Goal: Task Accomplishment & Management: Complete application form

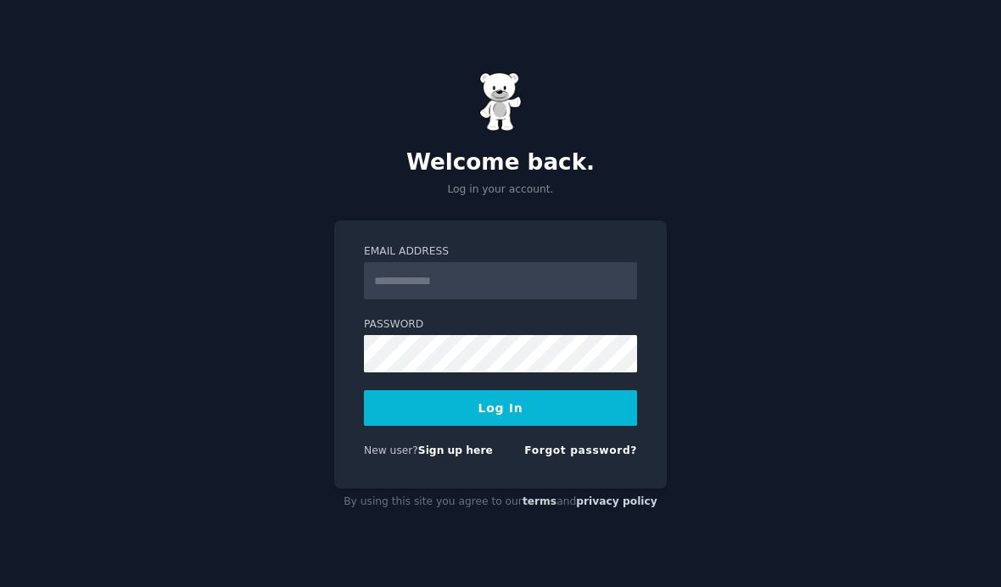
click at [456, 300] on input "Email Address" at bounding box center [500, 280] width 273 height 37
type input "**********"
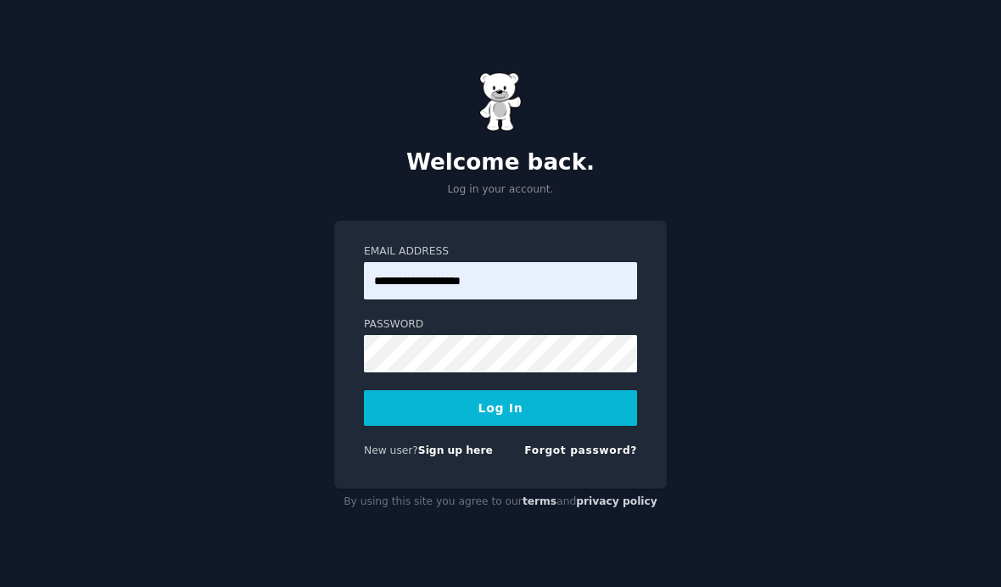
click at [392, 426] on button "Log In" at bounding box center [500, 408] width 273 height 36
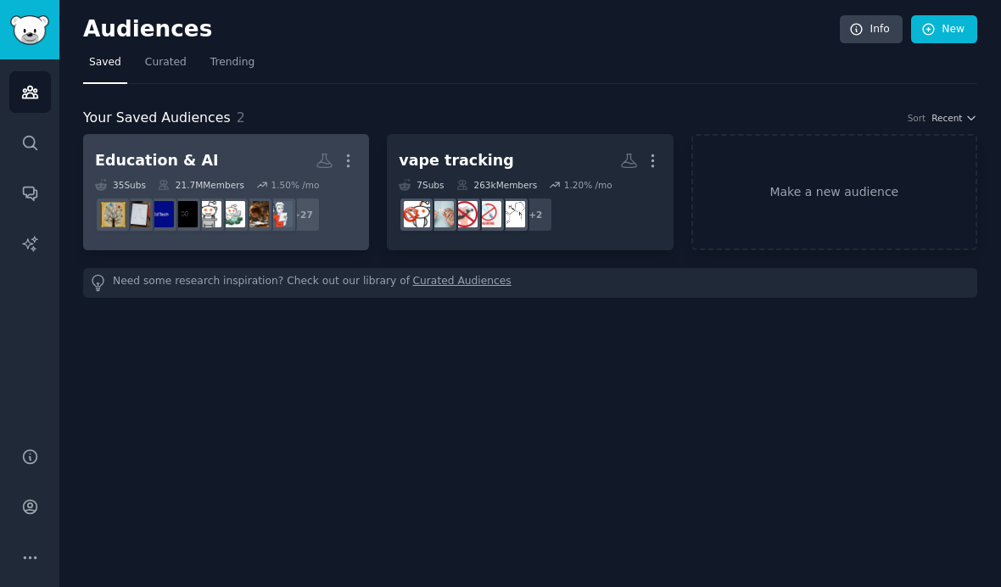
click at [236, 162] on h2 "Education & AI More" at bounding box center [226, 161] width 262 height 30
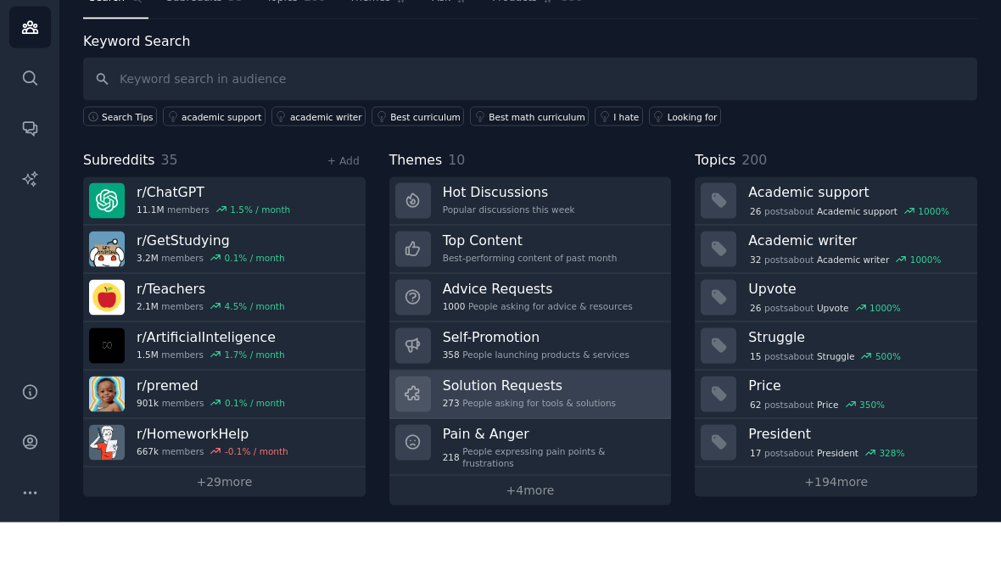
click at [546, 441] on h3 "Solution Requests" at bounding box center [529, 450] width 173 height 18
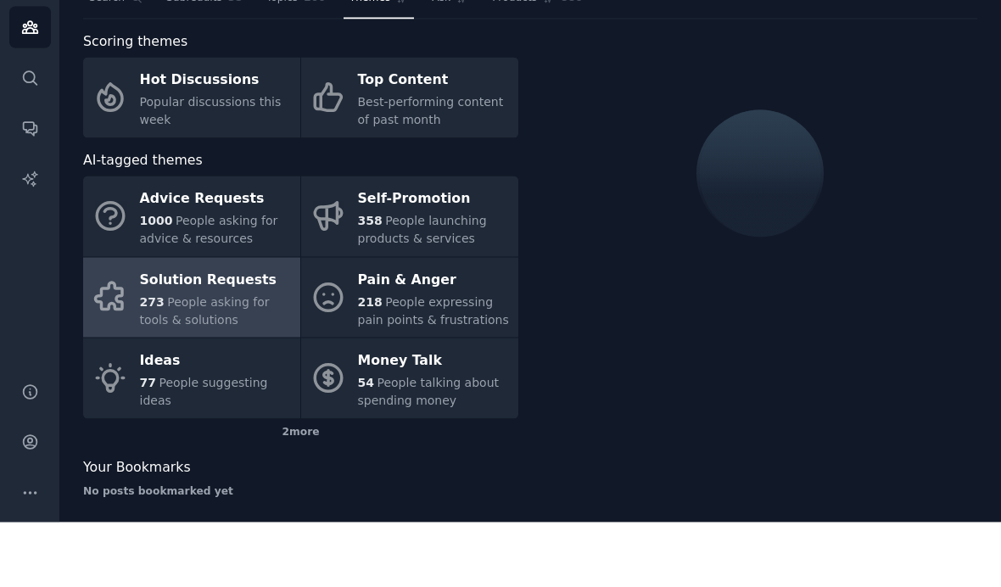
scroll to position [65, 0]
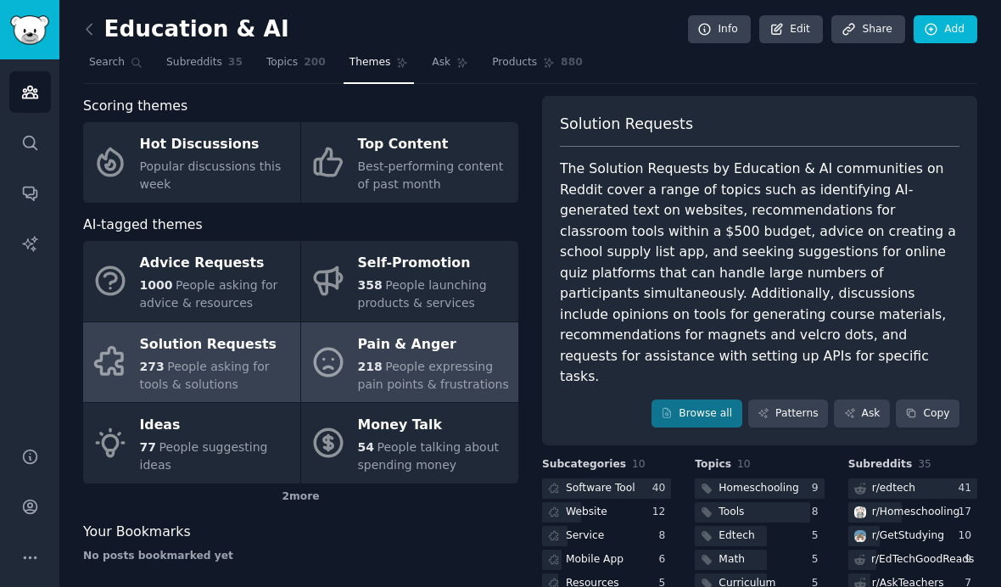
click at [422, 360] on span "People expressing pain points & frustrations" at bounding box center [433, 375] width 151 height 31
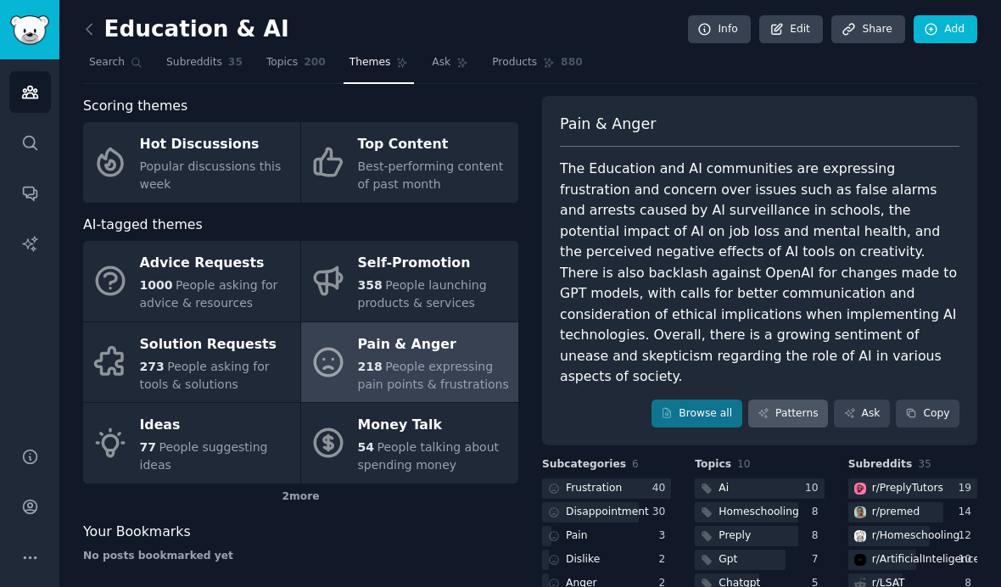
click at [793, 400] on link "Patterns" at bounding box center [788, 414] width 80 height 29
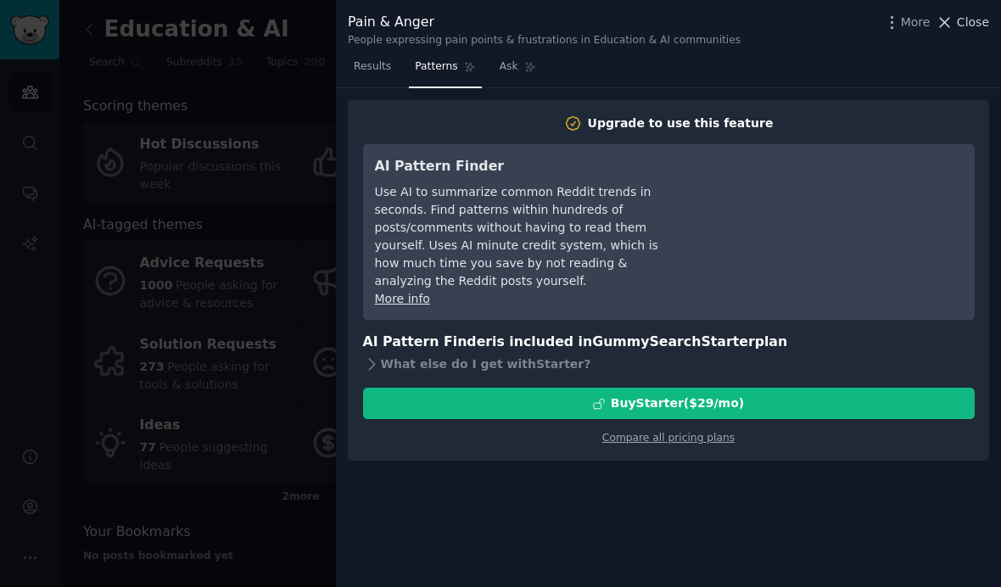
click at [942, 15] on icon at bounding box center [945, 23] width 18 height 18
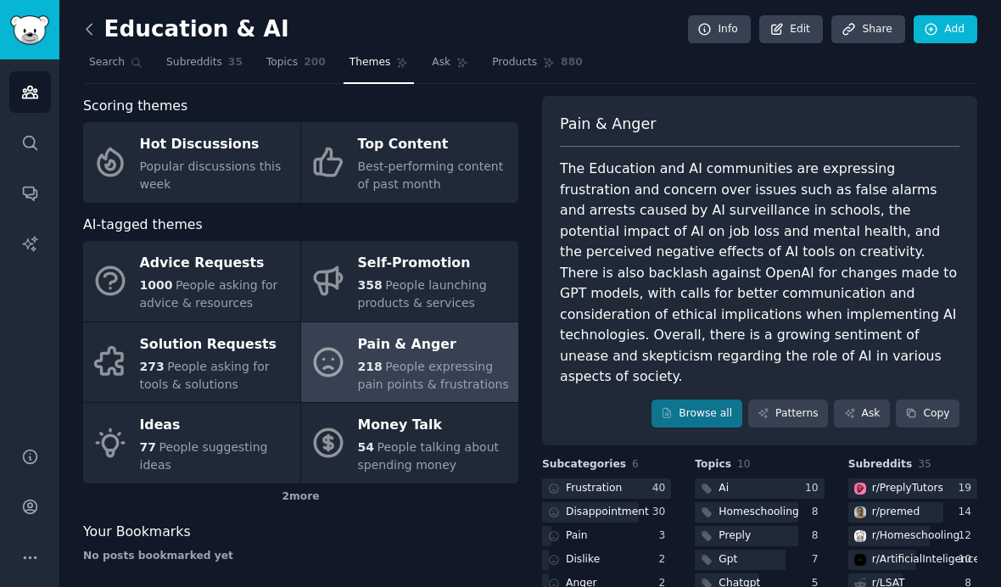
click at [85, 31] on icon at bounding box center [90, 29] width 18 height 18
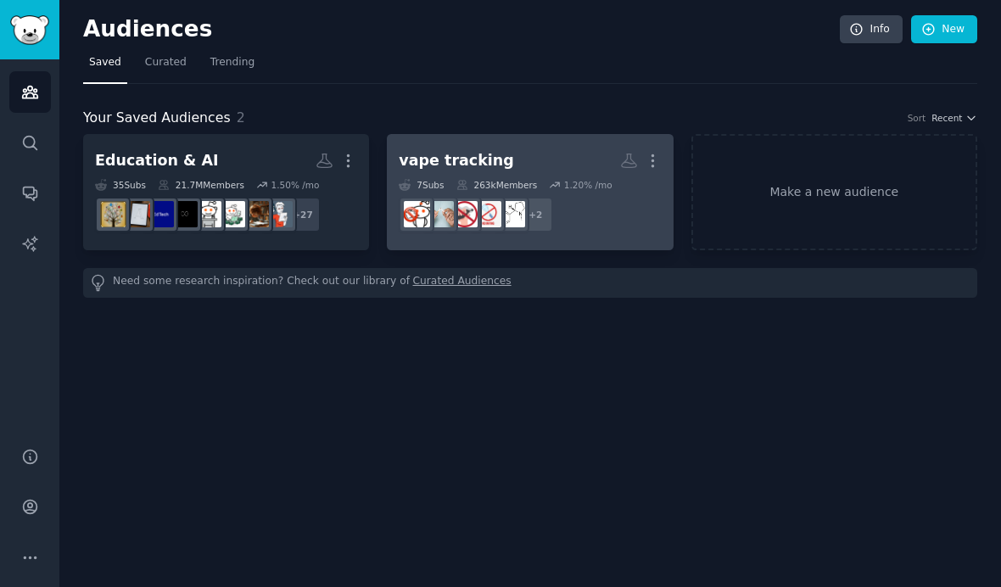
click at [433, 150] on div "vape tracking" at bounding box center [456, 160] width 115 height 21
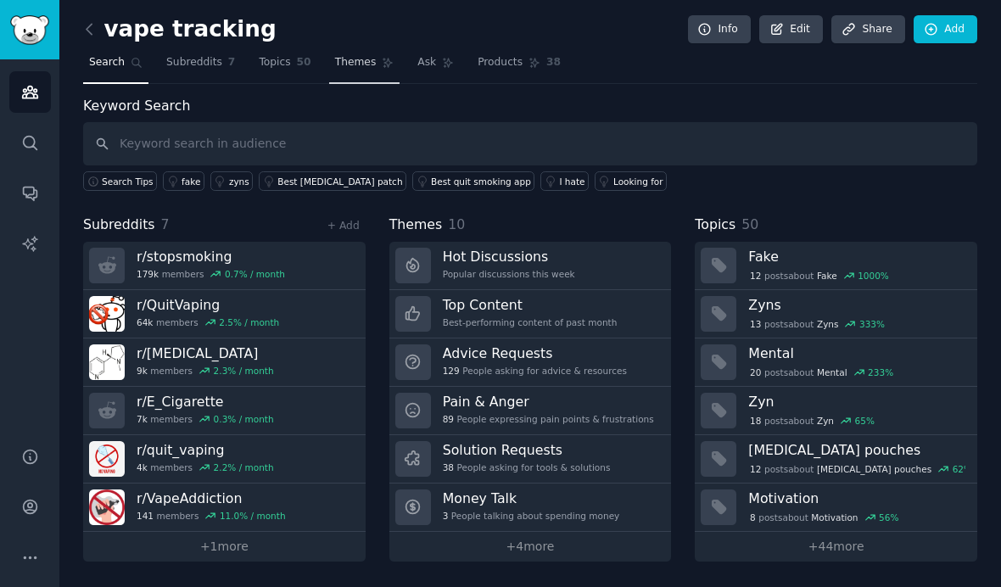
click at [371, 62] on span "Themes" at bounding box center [356, 62] width 42 height 15
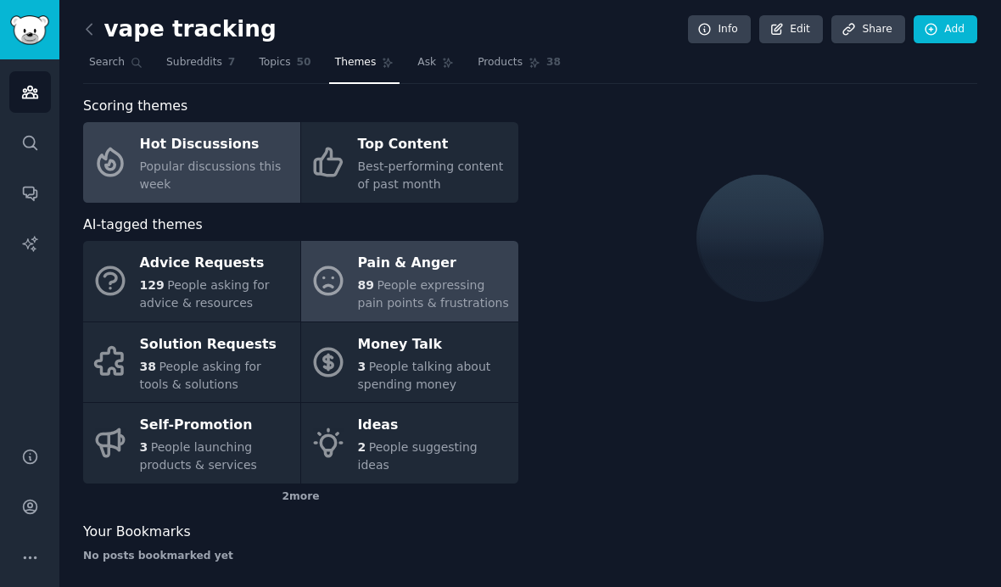
click at [395, 269] on div "Pain & Anger" at bounding box center [434, 263] width 152 height 27
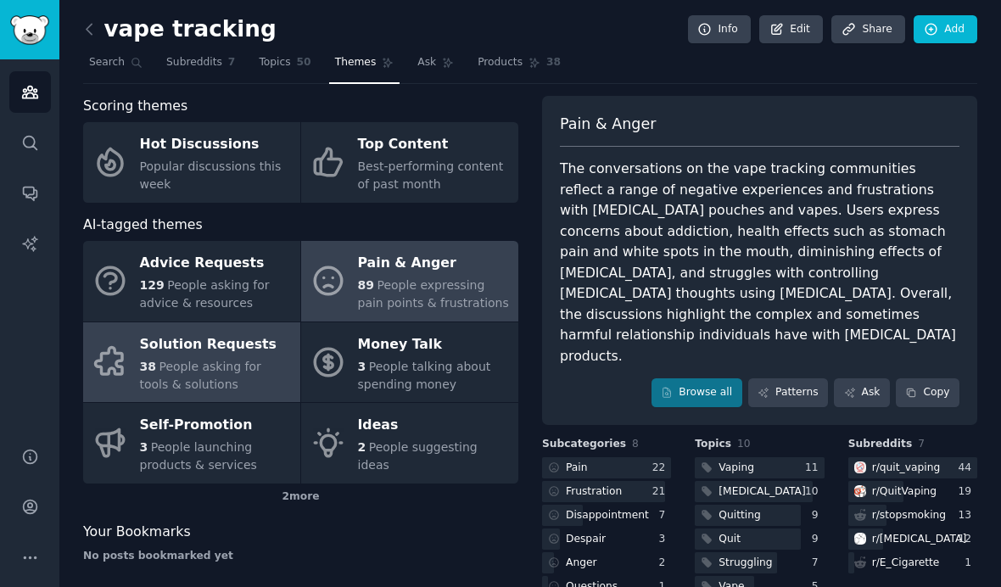
click at [261, 361] on span "People asking for tools & solutions" at bounding box center [200, 375] width 121 height 31
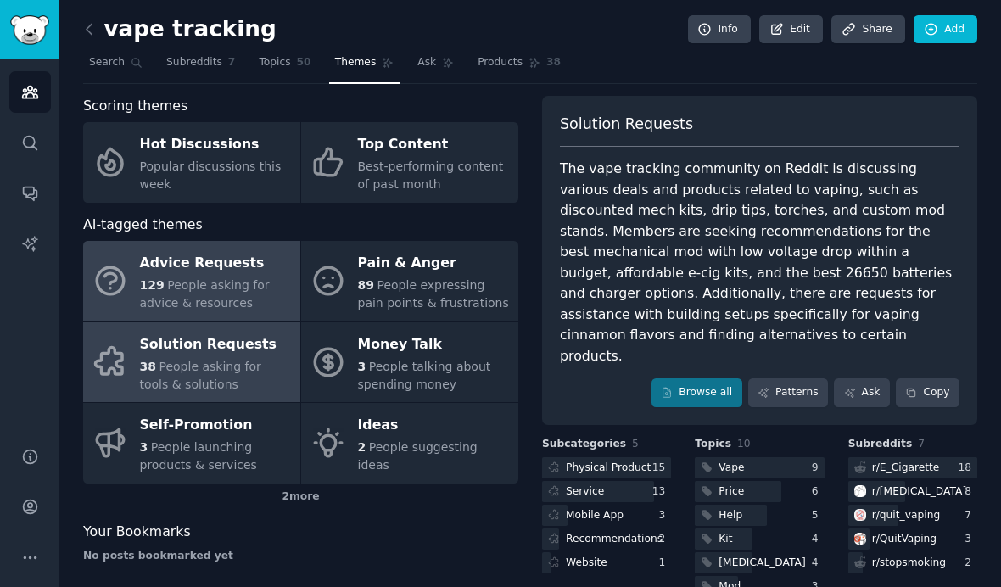
click at [175, 266] on div "Advice Requests" at bounding box center [216, 263] width 152 height 27
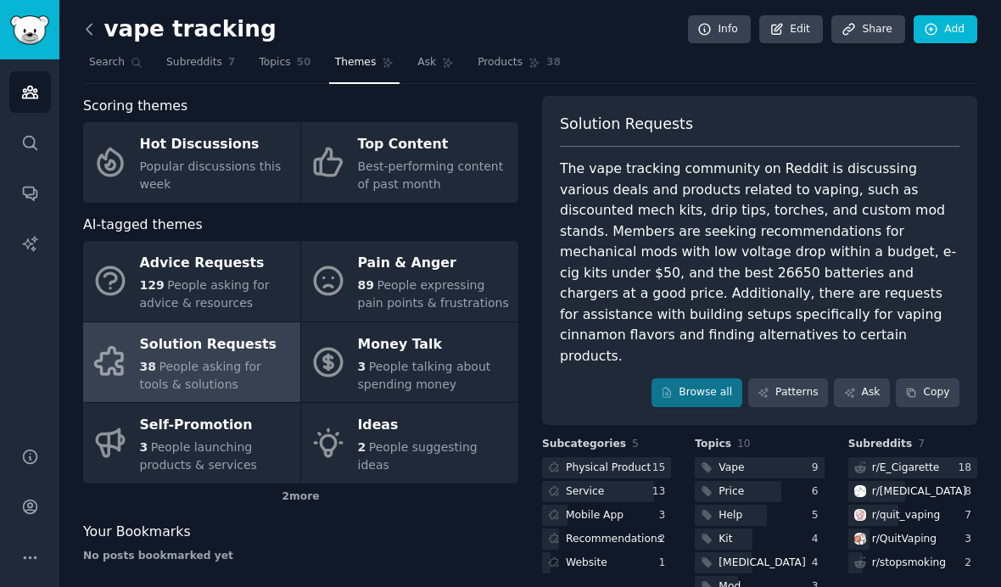
click at [89, 28] on icon at bounding box center [90, 29] width 18 height 18
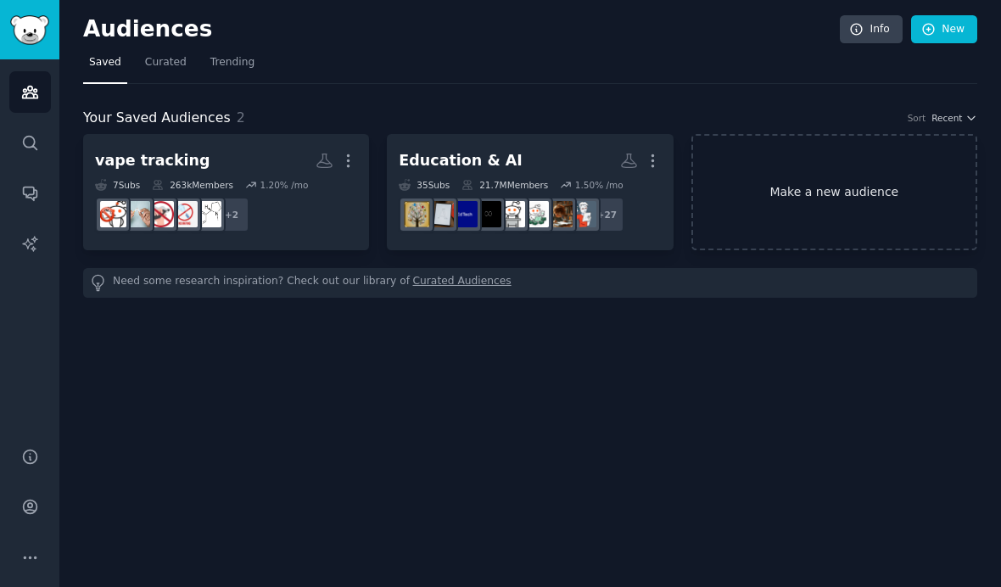
click at [723, 221] on link "Make a new audience" at bounding box center [835, 192] width 286 height 116
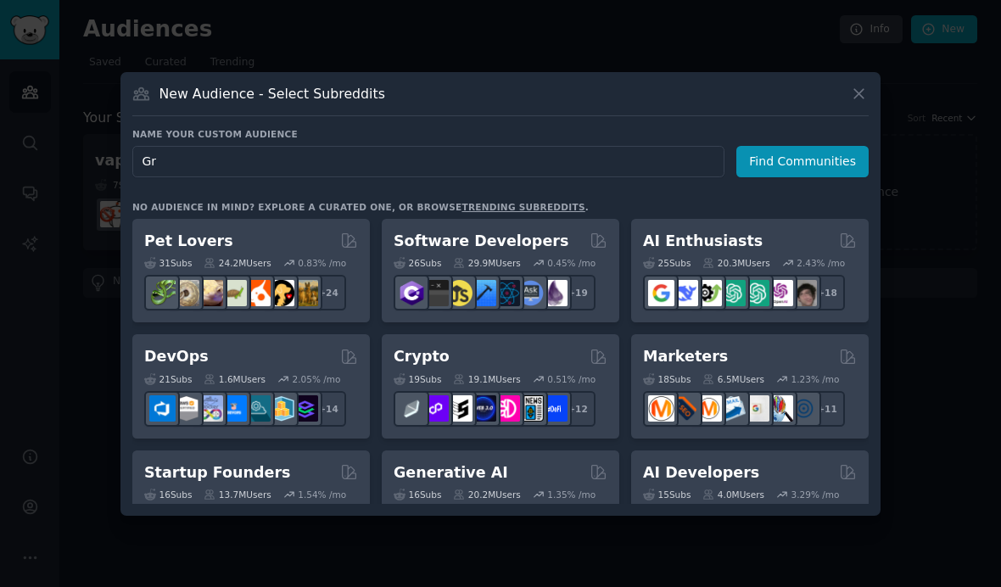
type input "G"
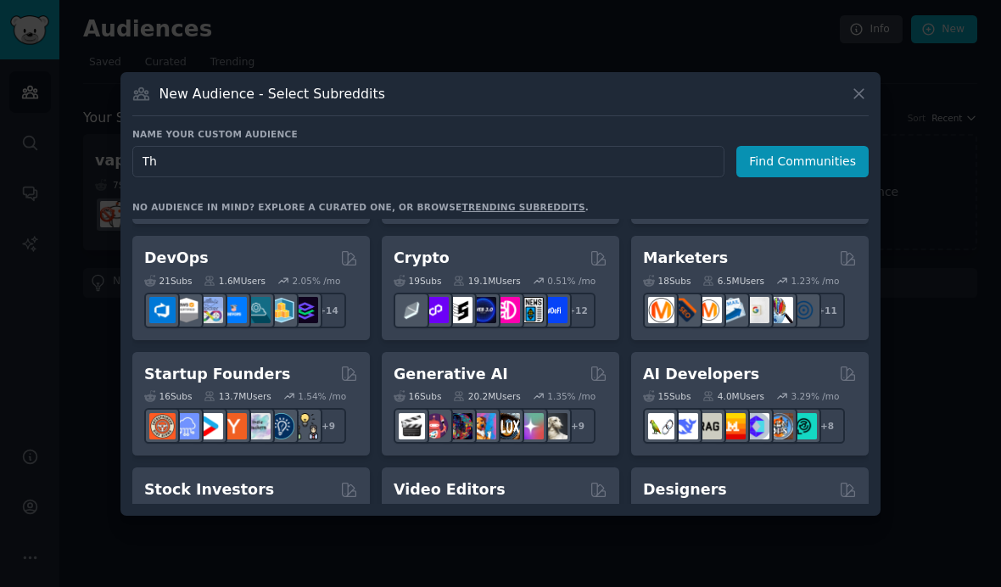
scroll to position [98, 0]
type input "Therapy group"
click at [805, 146] on button "Find Communities" at bounding box center [802, 161] width 132 height 31
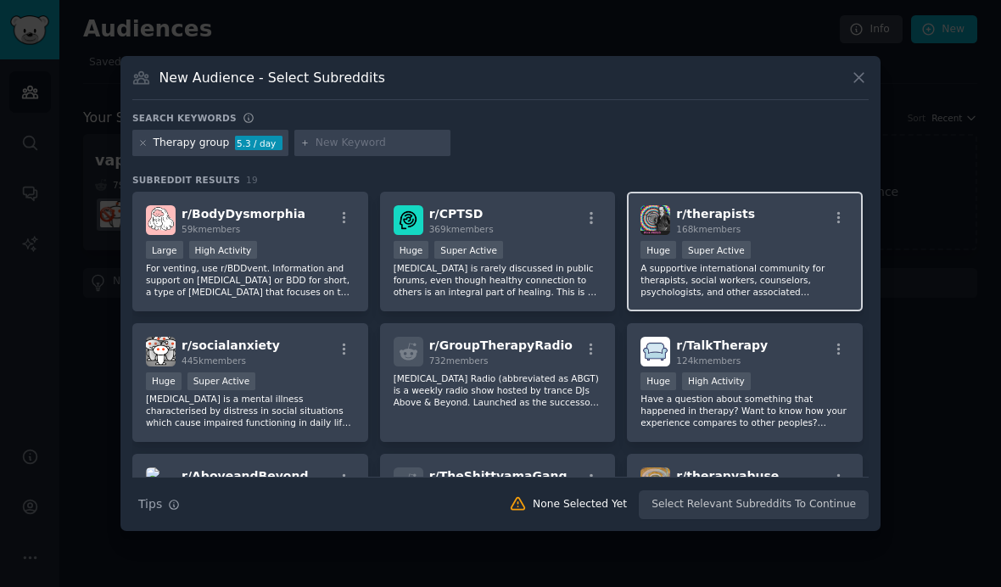
click at [778, 271] on div "r/ therapists 168k members 100,000 - 1,000,000 members Huge Super Active A supp…" at bounding box center [745, 252] width 236 height 120
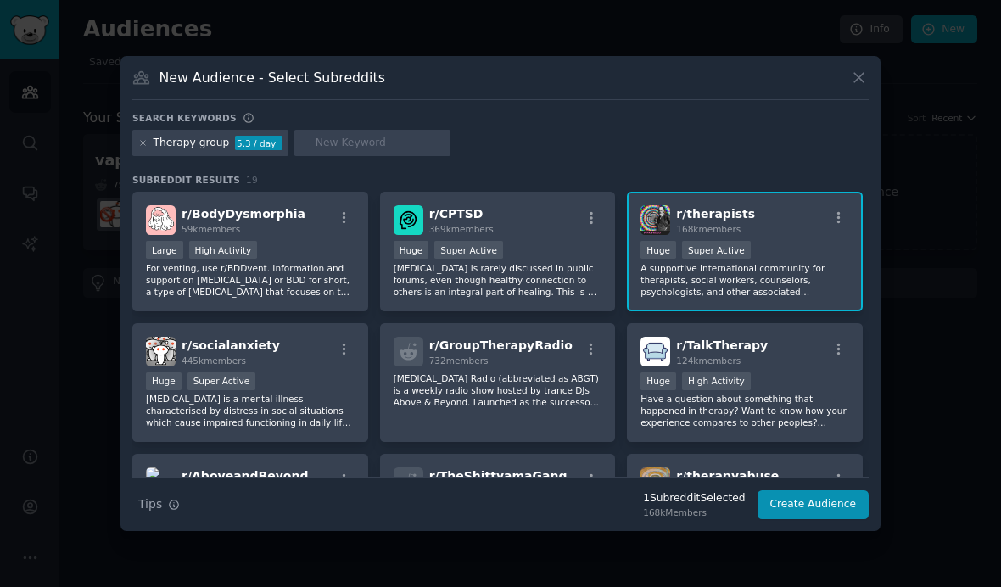
click at [349, 151] on input "text" at bounding box center [380, 143] width 129 height 15
type input "T"
type input "Psychotherapists"
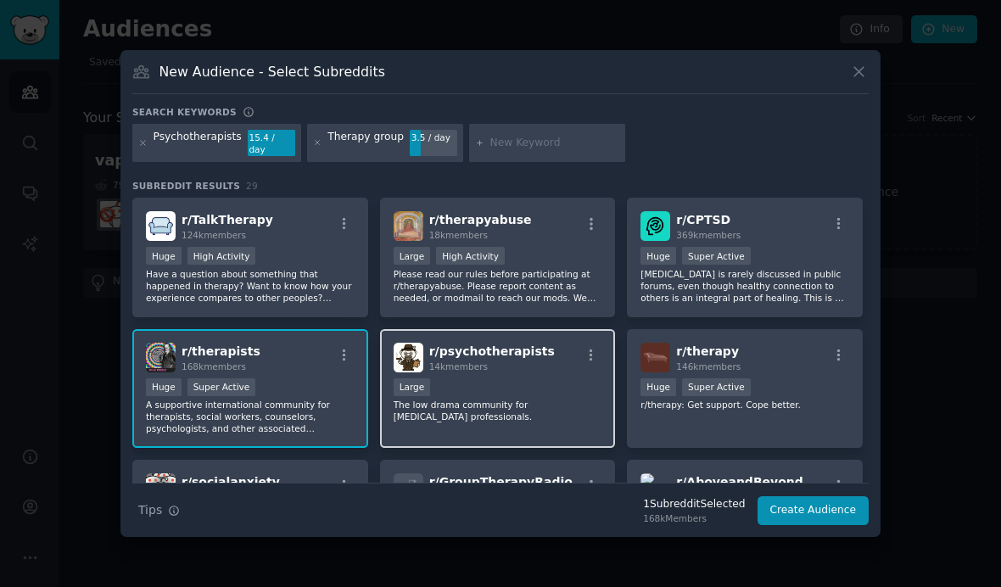
click at [475, 406] on div "r/ psychotherapists 14k members 10,000 - 100,000 members Large The low drama co…" at bounding box center [498, 389] width 236 height 120
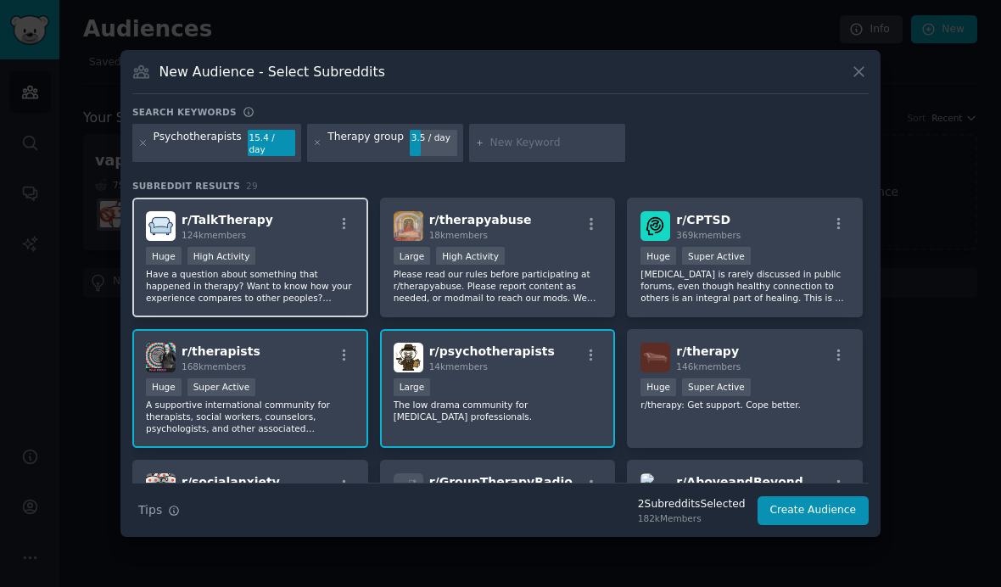
click at [300, 268] on div ">= 80th percentile for submissions / day Huge High Activity" at bounding box center [250, 257] width 209 height 21
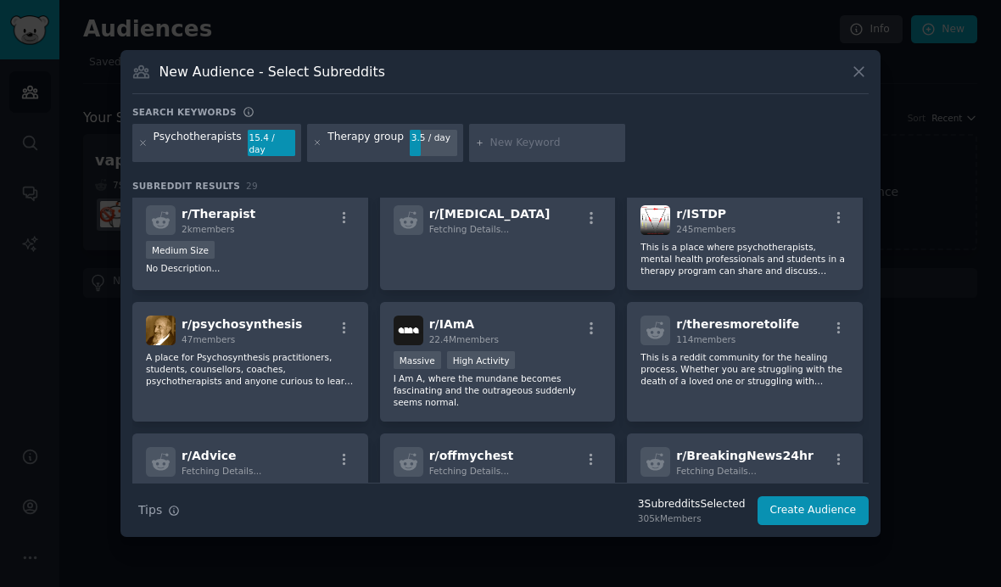
scroll to position [531, 0]
click at [498, 151] on input "text" at bounding box center [554, 143] width 129 height 15
type input "askatherapist"
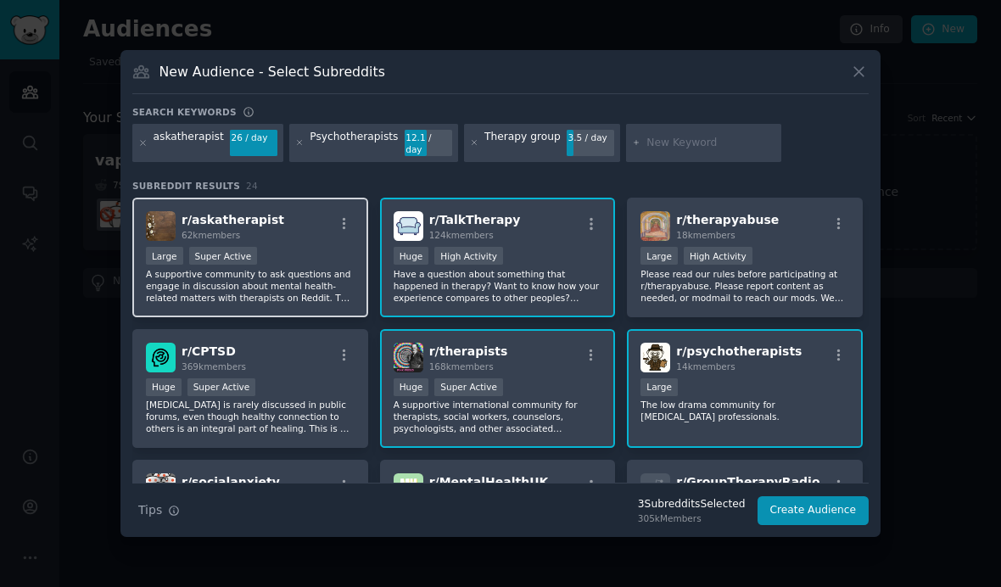
click at [306, 268] on div "Large Super Active" at bounding box center [250, 257] width 209 height 21
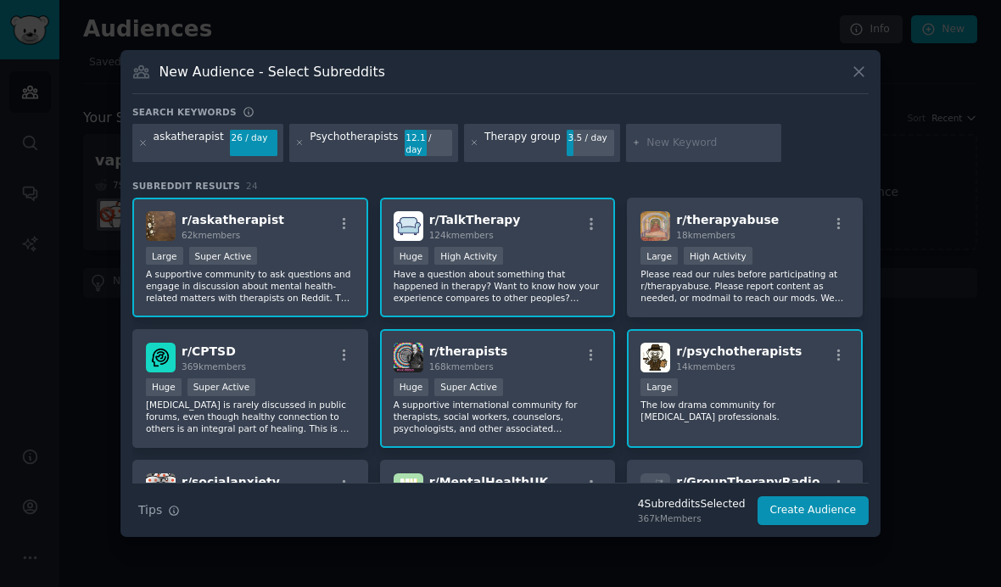
click at [664, 151] on input "text" at bounding box center [711, 143] width 129 height 15
type input "talk therapy"
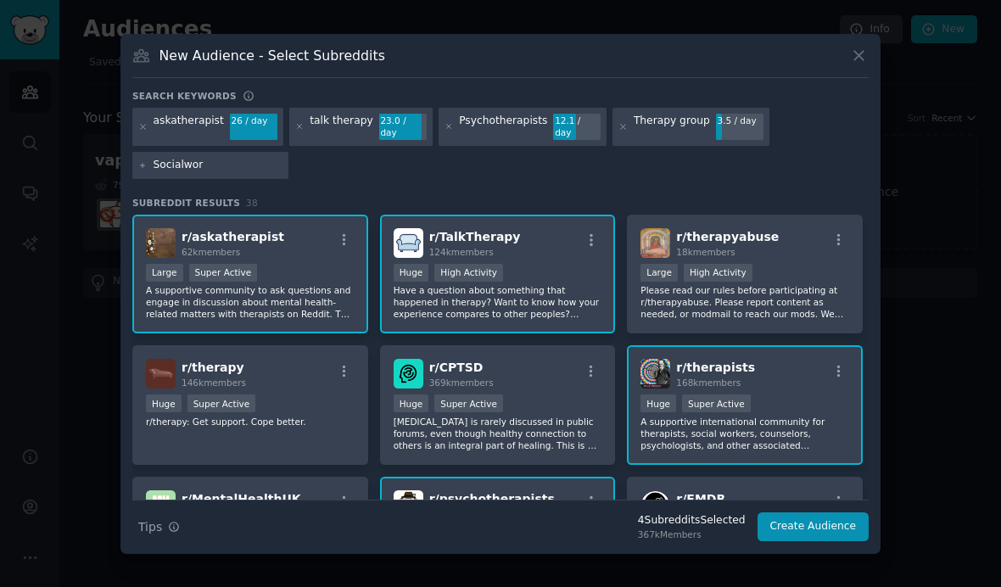
type input "Socialwork"
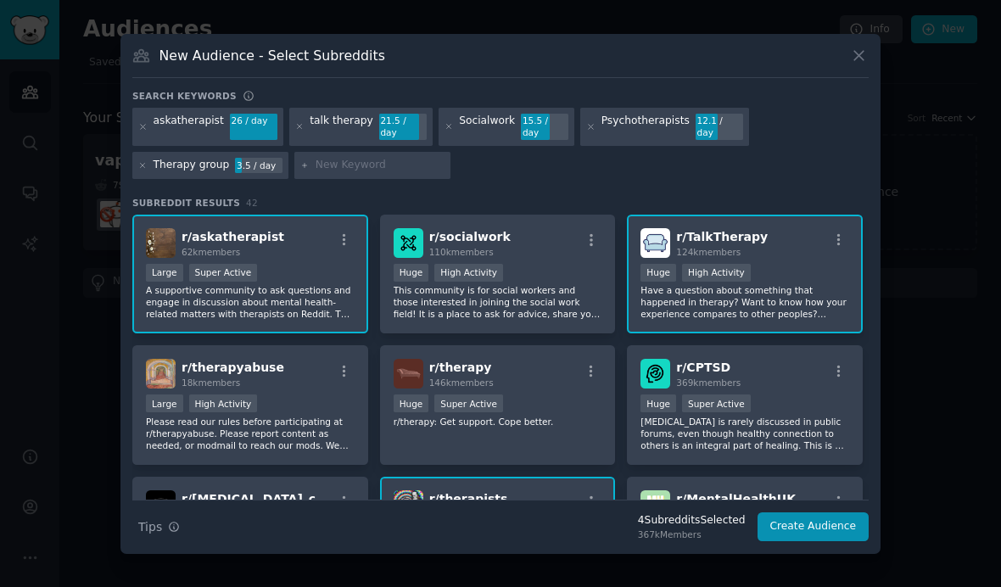
type input "A"
click at [546, 285] on div ">= 80th percentile for submissions / day Huge High Activity" at bounding box center [498, 274] width 209 height 21
click at [361, 173] on input "text" at bounding box center [380, 165] width 129 height 15
type input "Rehab"
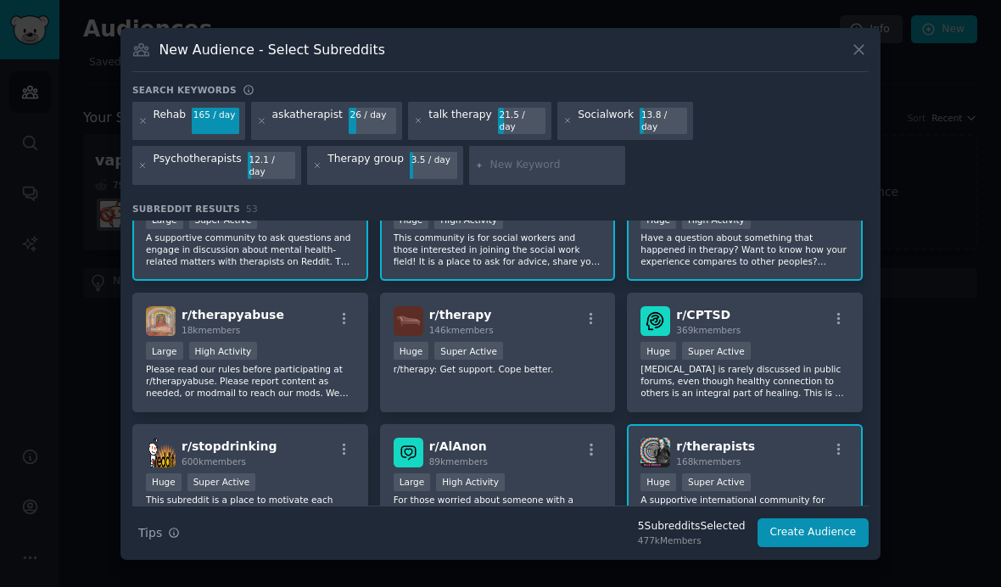
scroll to position [100, 0]
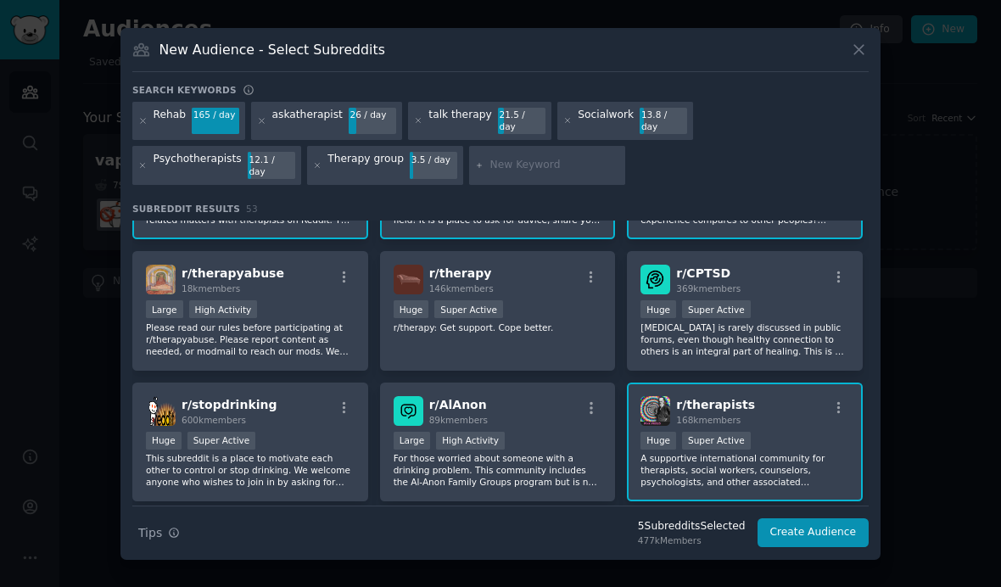
type input "D"
type input "Facilitation"
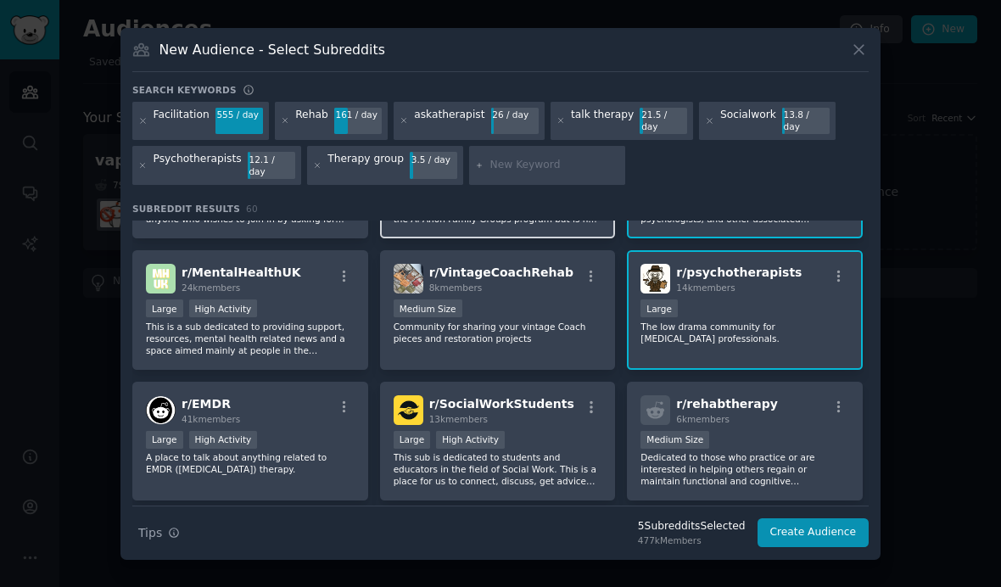
scroll to position [395, 0]
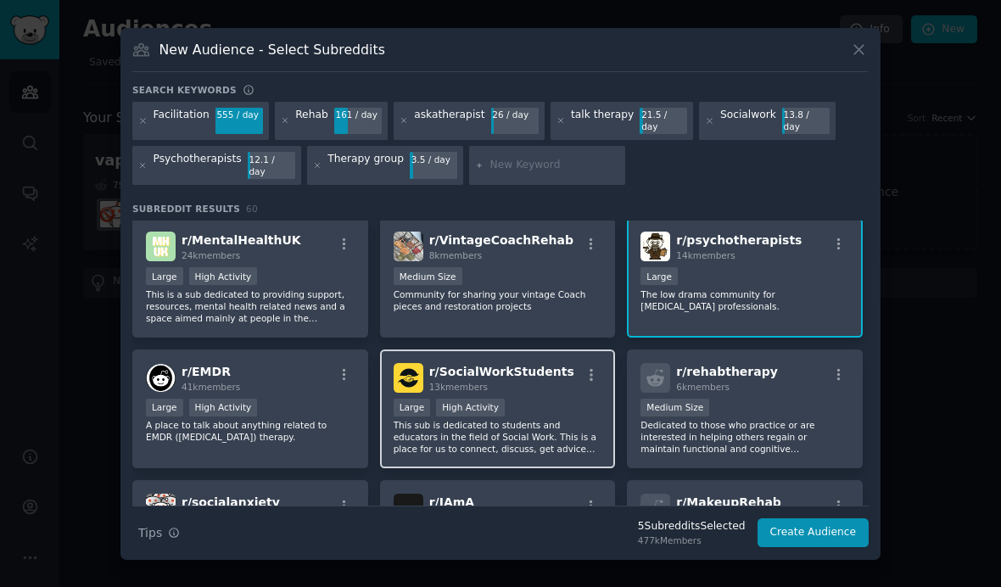
click at [494, 378] on span "r/ SocialWorkStudents" at bounding box center [501, 372] width 145 height 14
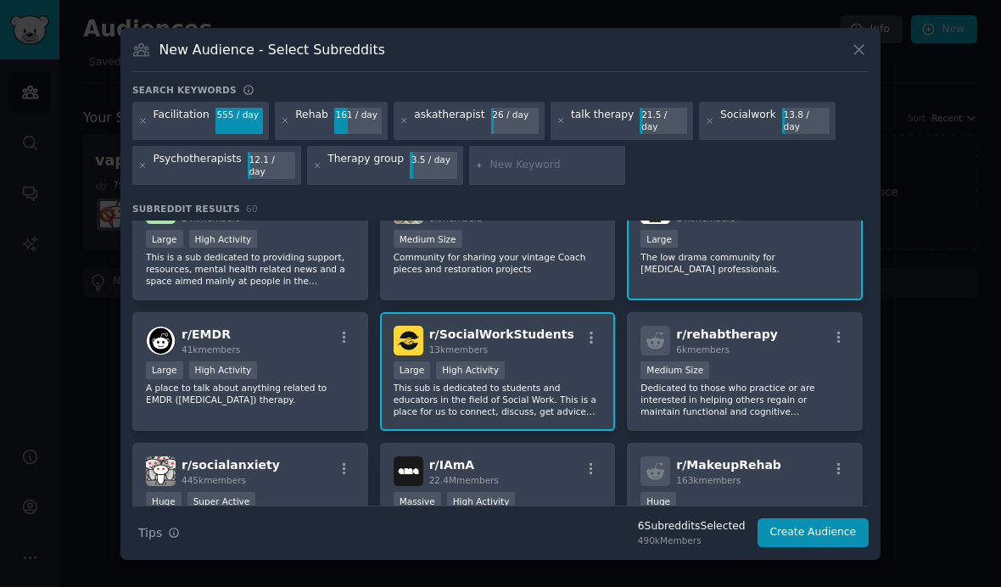
scroll to position [434, 0]
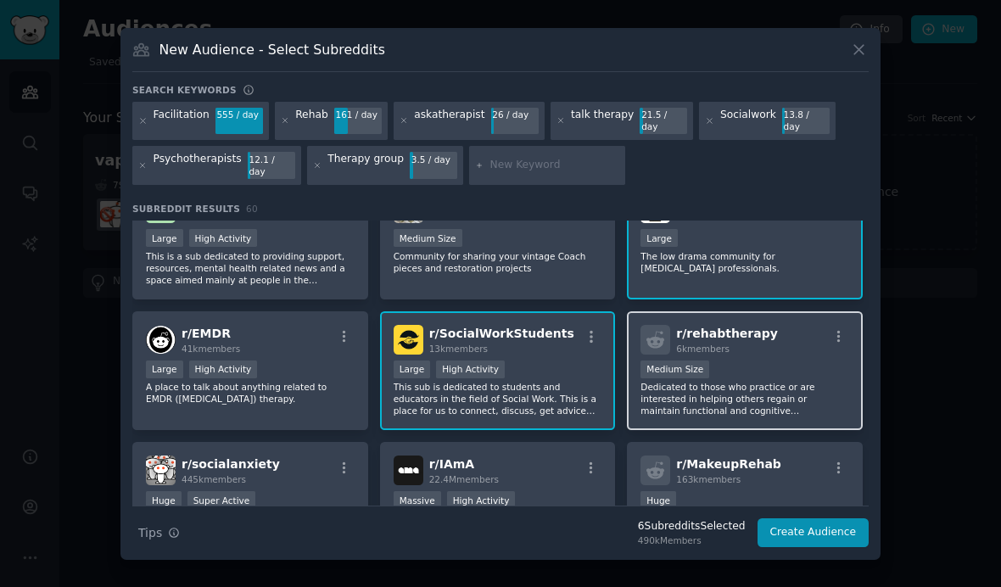
click at [733, 409] on p "Dedicated to those who practice or are interested in helping others regain or m…" at bounding box center [745, 399] width 209 height 36
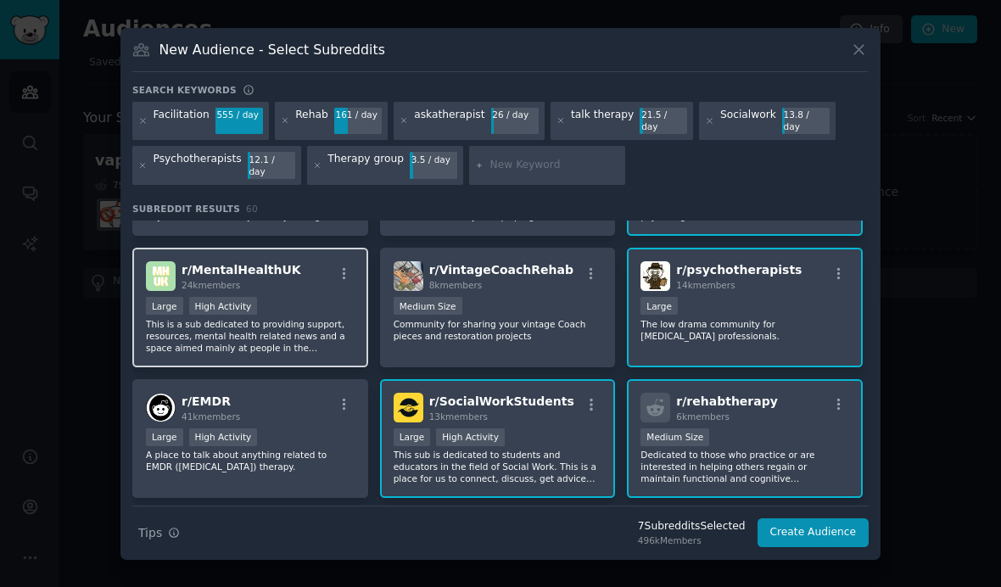
scroll to position [360, 0]
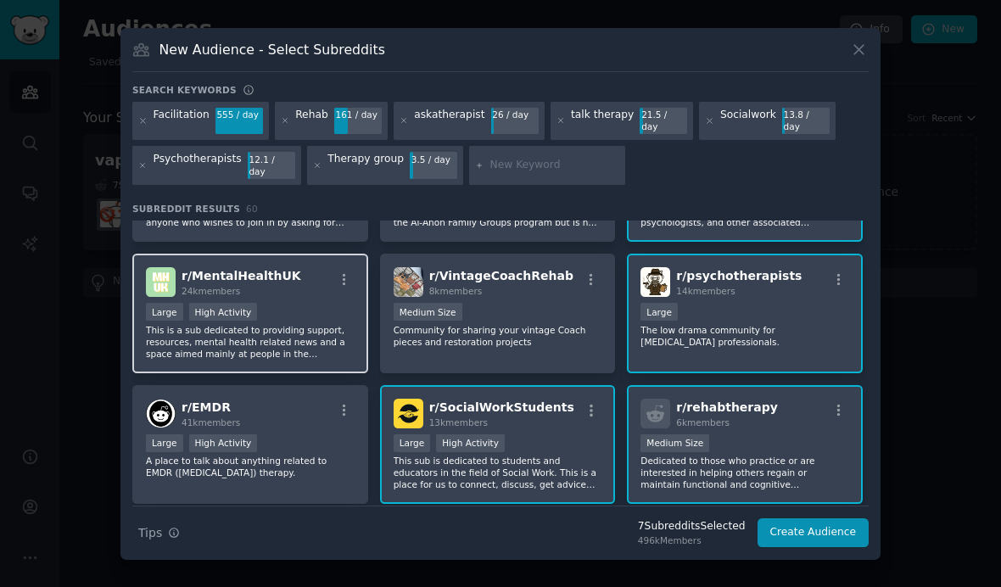
click at [291, 348] on p "This is a sub dedicated to providing support, resources, mental health related …" at bounding box center [250, 342] width 209 height 36
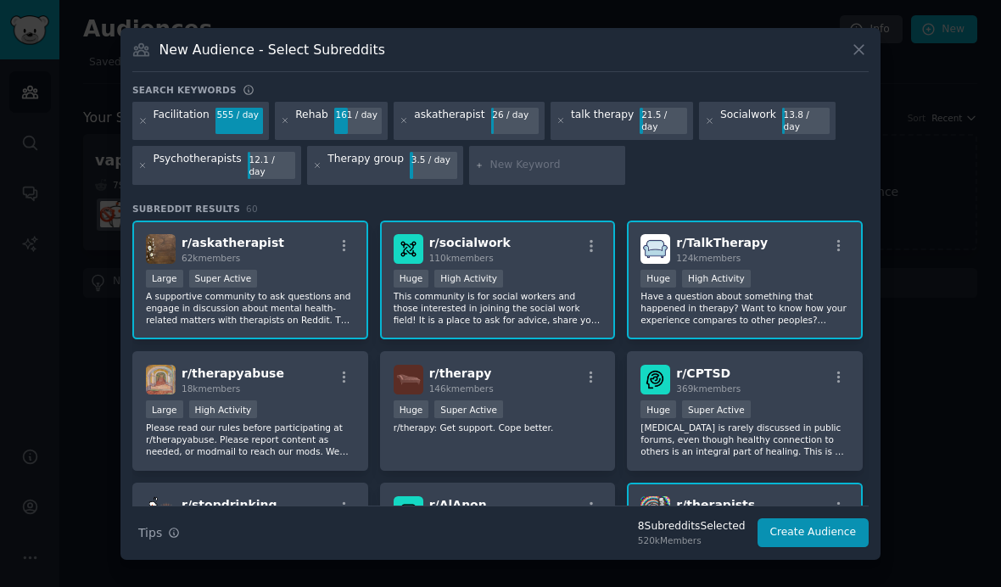
scroll to position [0, 0]
click at [546, 173] on input "text" at bounding box center [554, 165] width 129 height 15
type input "Facilitation"
click at [313, 171] on icon at bounding box center [317, 165] width 9 height 9
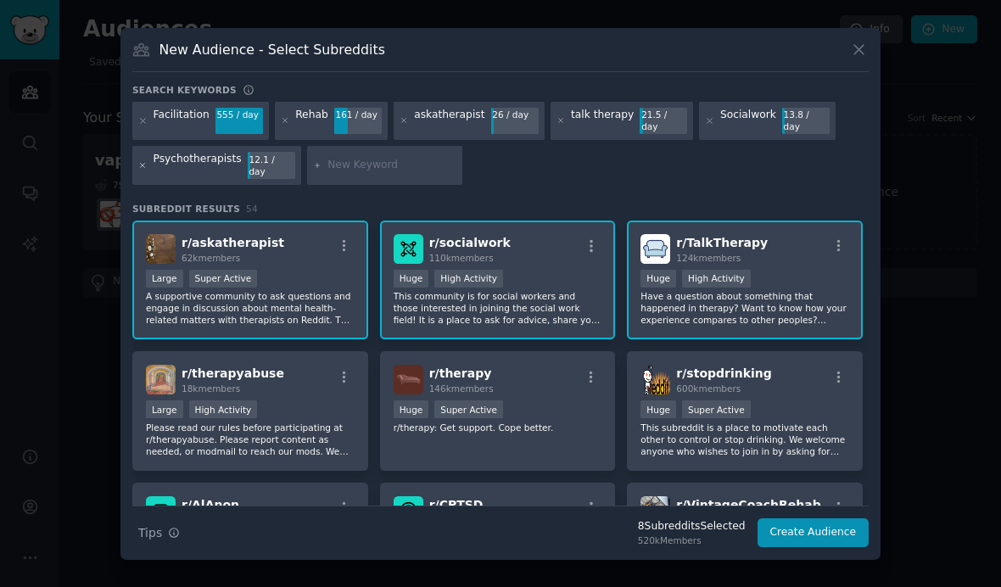
click at [140, 171] on icon at bounding box center [142, 165] width 9 height 9
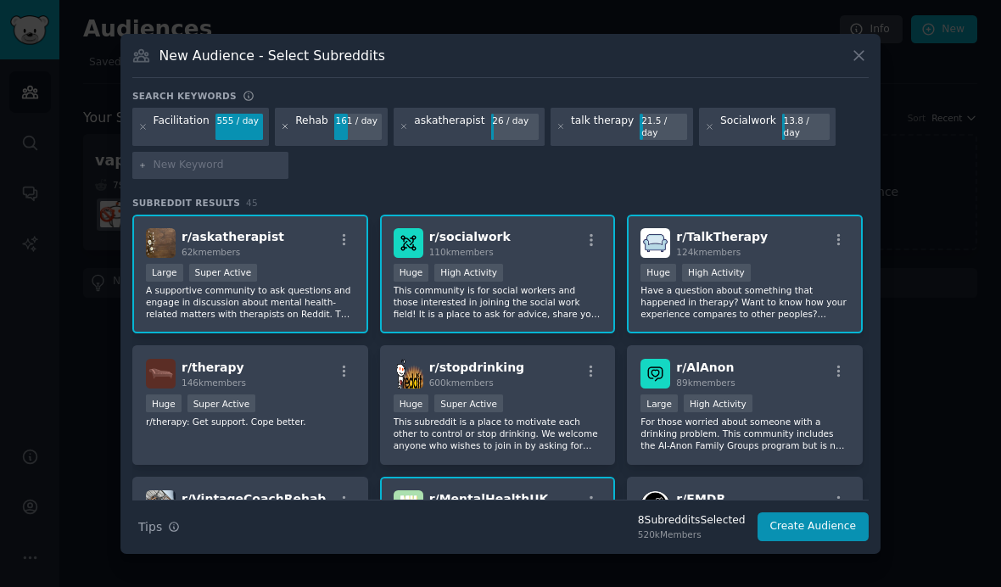
click at [281, 122] on icon at bounding box center [285, 126] width 9 height 9
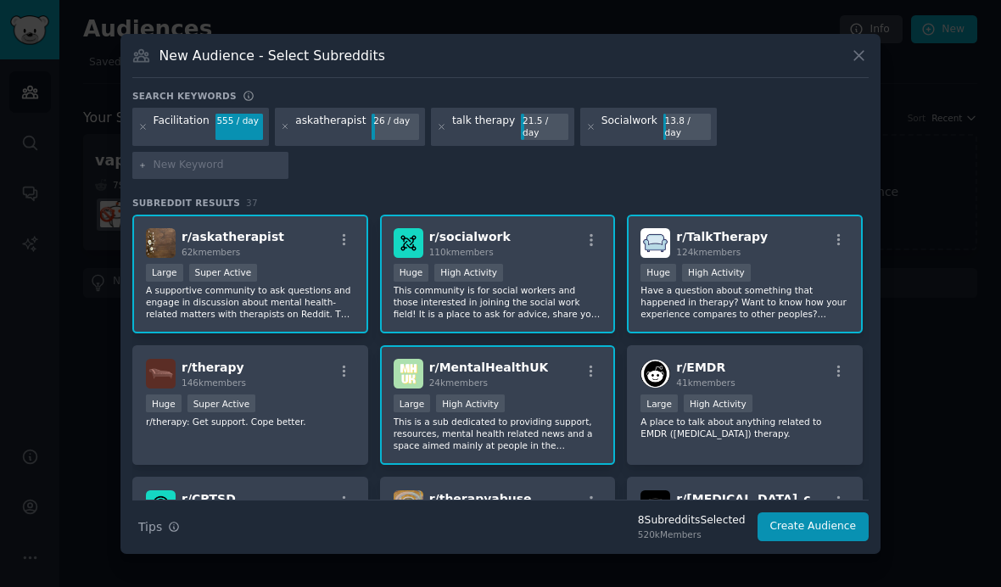
click at [240, 158] on input "text" at bounding box center [218, 165] width 129 height 15
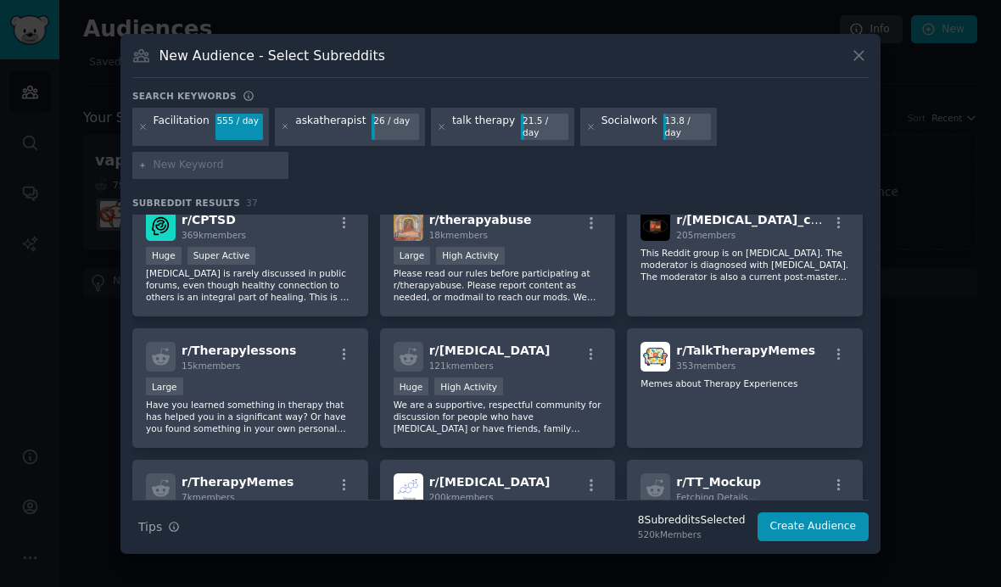
scroll to position [299, 0]
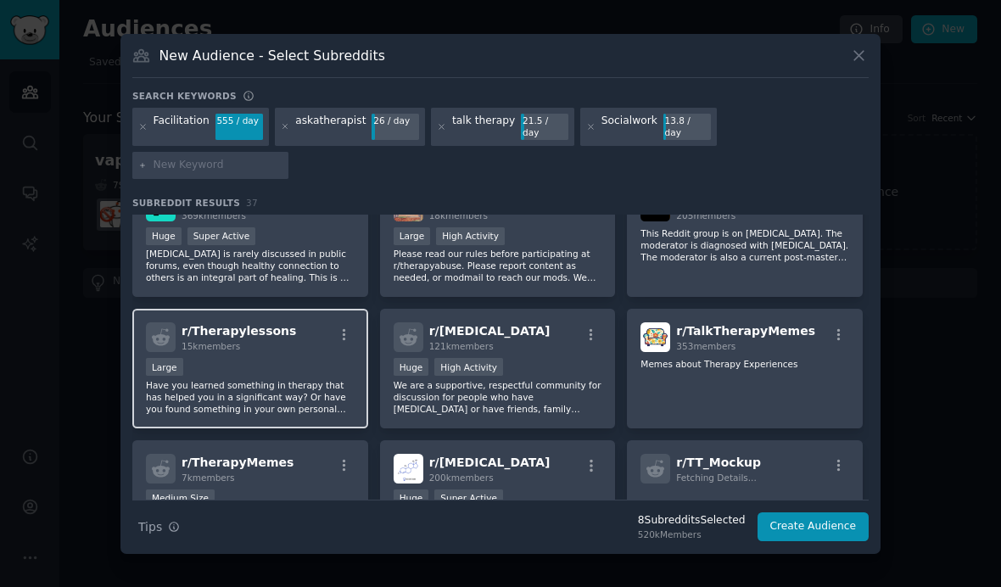
click at [277, 358] on div "Large" at bounding box center [250, 368] width 209 height 21
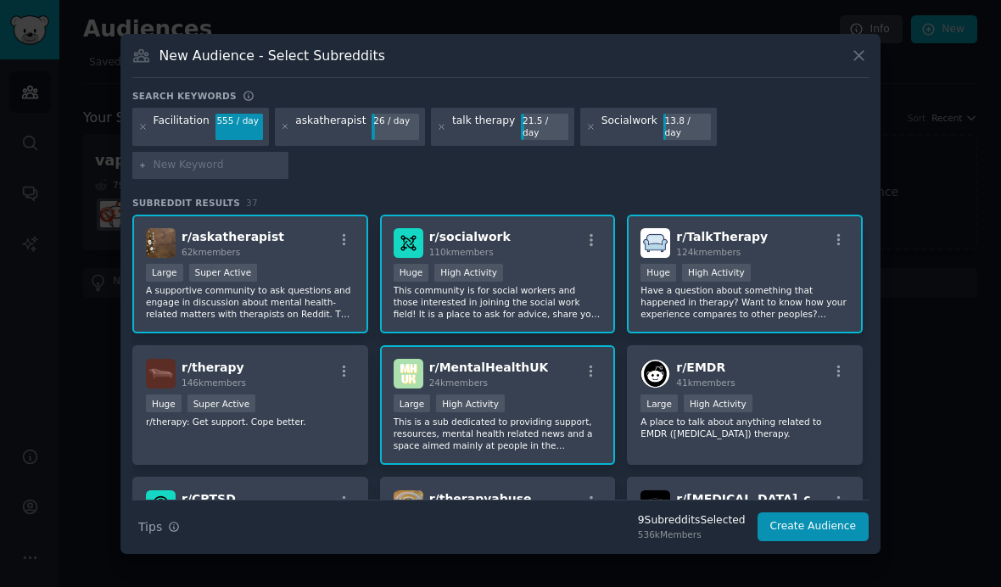
scroll to position [0, 0]
click at [787, 512] on button "Create Audience" at bounding box center [814, 526] width 112 height 29
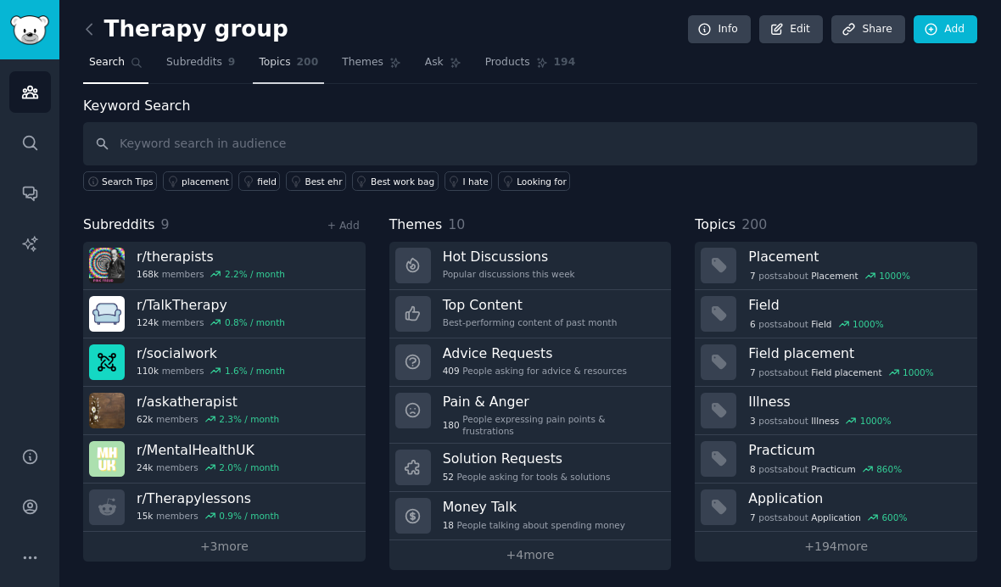
click at [287, 67] on span "Topics" at bounding box center [274, 62] width 31 height 15
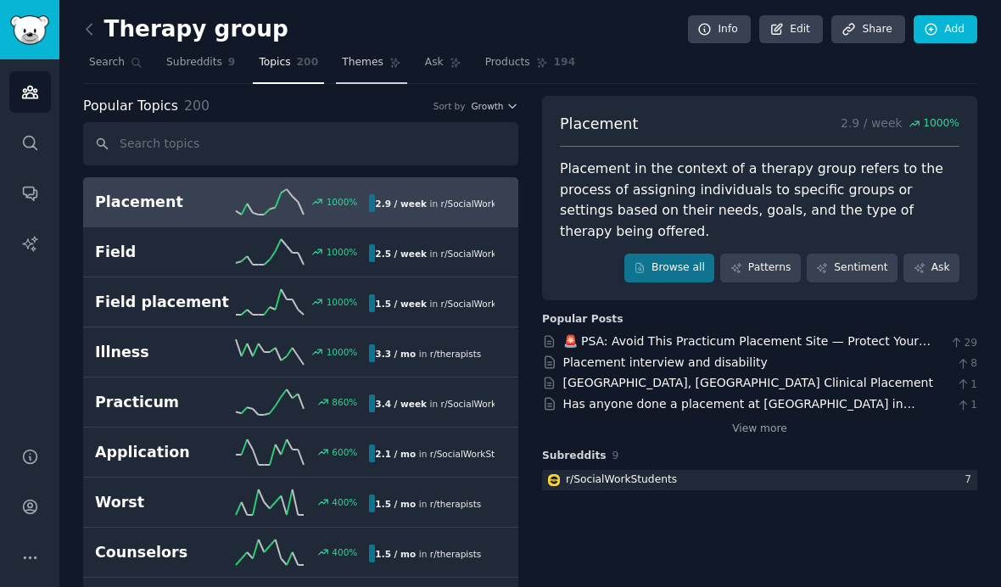
click at [360, 61] on span "Themes" at bounding box center [363, 62] width 42 height 15
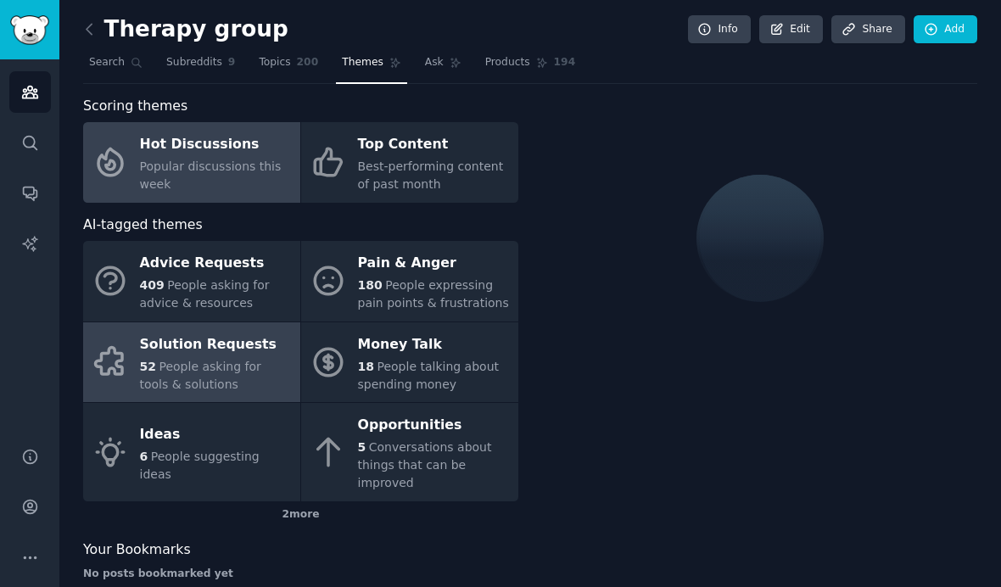
click at [212, 384] on div "52 People asking for tools & solutions" at bounding box center [216, 376] width 152 height 36
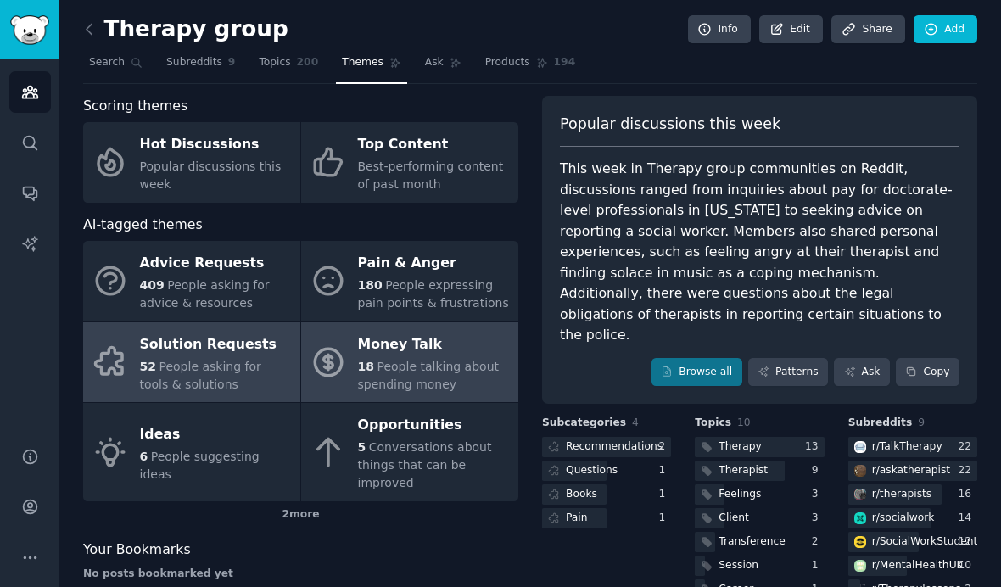
click at [439, 370] on span "People talking about spending money" at bounding box center [429, 375] width 142 height 31
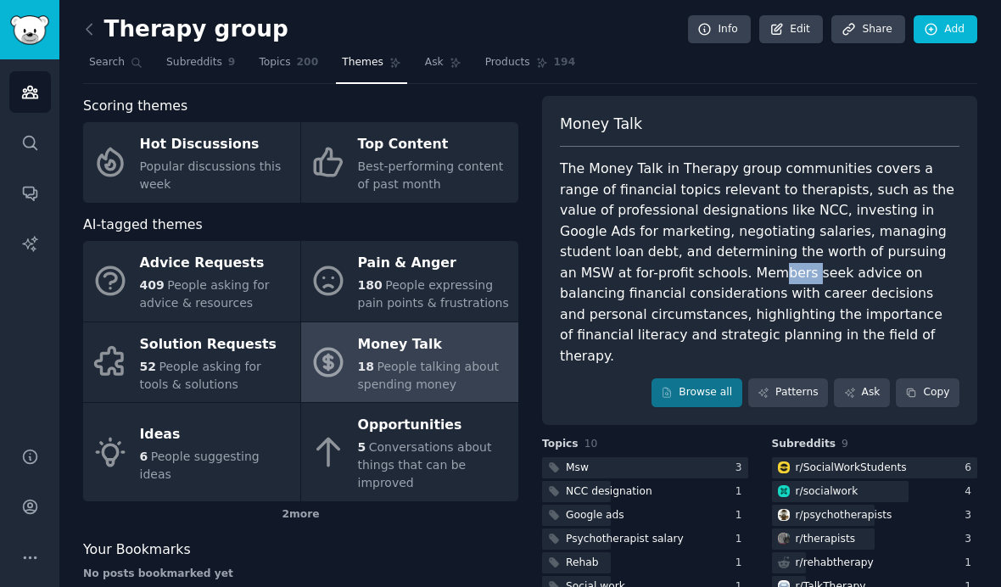
drag, startPoint x: 590, startPoint y: 269, endPoint x: 621, endPoint y: 272, distance: 31.5
click at [621, 272] on div "The Money Talk in Therapy group communities covers a range of financial topics …" at bounding box center [760, 263] width 400 height 208
click at [621, 266] on div "The Money Talk in Therapy group communities covers a range of financial topics …" at bounding box center [760, 263] width 400 height 208
drag, startPoint x: 560, startPoint y: 269, endPoint x: 619, endPoint y: 272, distance: 58.6
click at [619, 277] on div "The Money Talk in Therapy group communities covers a range of financial topics …" at bounding box center [760, 263] width 400 height 208
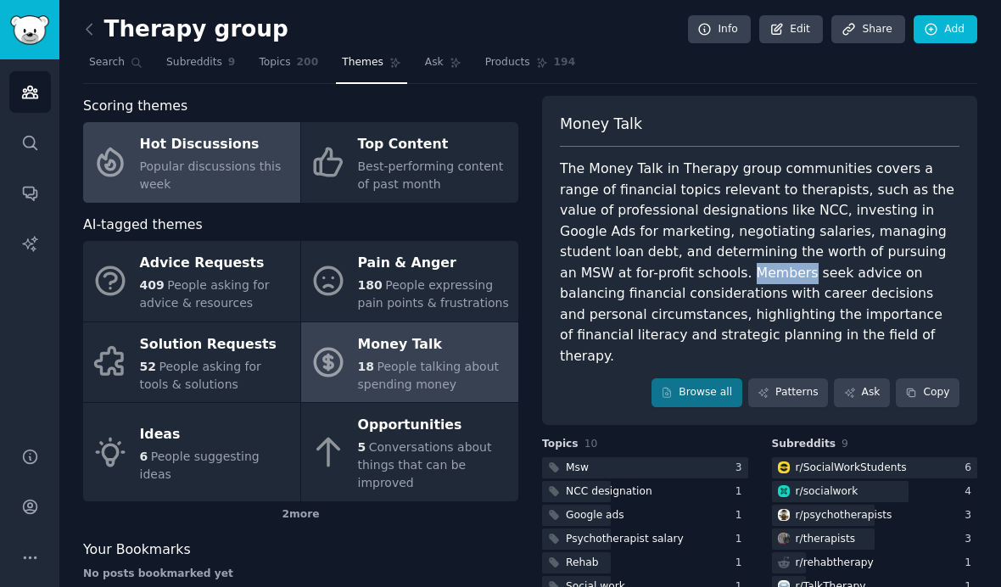
click at [182, 174] on div "Popular discussions this week" at bounding box center [216, 176] width 152 height 36
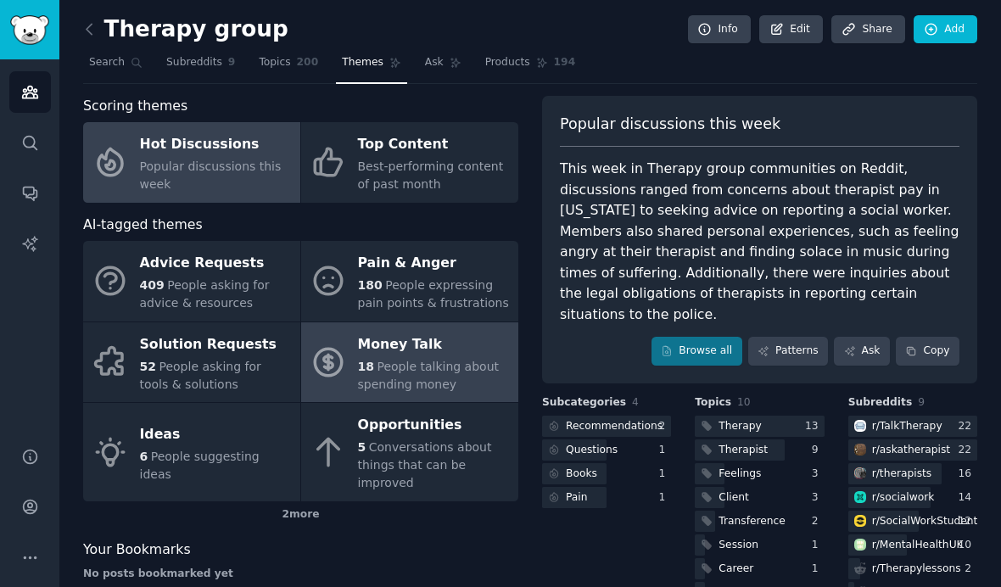
click at [460, 322] on link "Money Talk 18 People talking about spending money" at bounding box center [409, 362] width 217 height 81
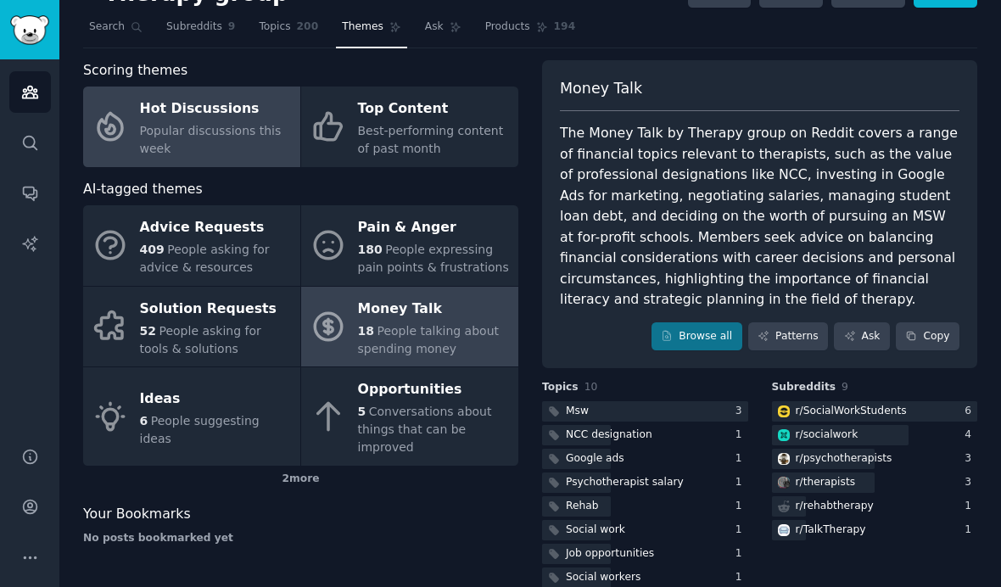
scroll to position [13, 0]
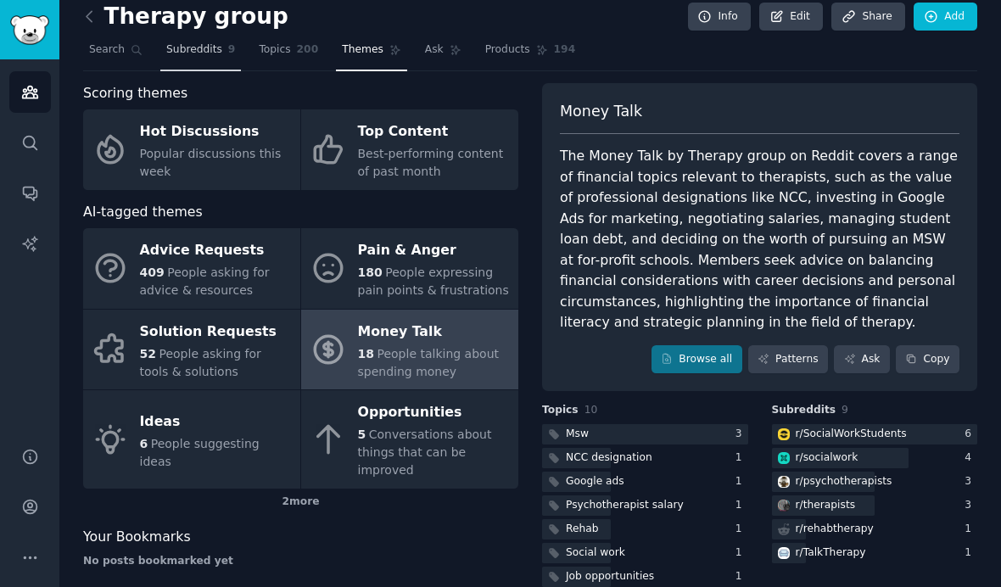
click at [201, 46] on span "Subreddits" at bounding box center [194, 49] width 56 height 15
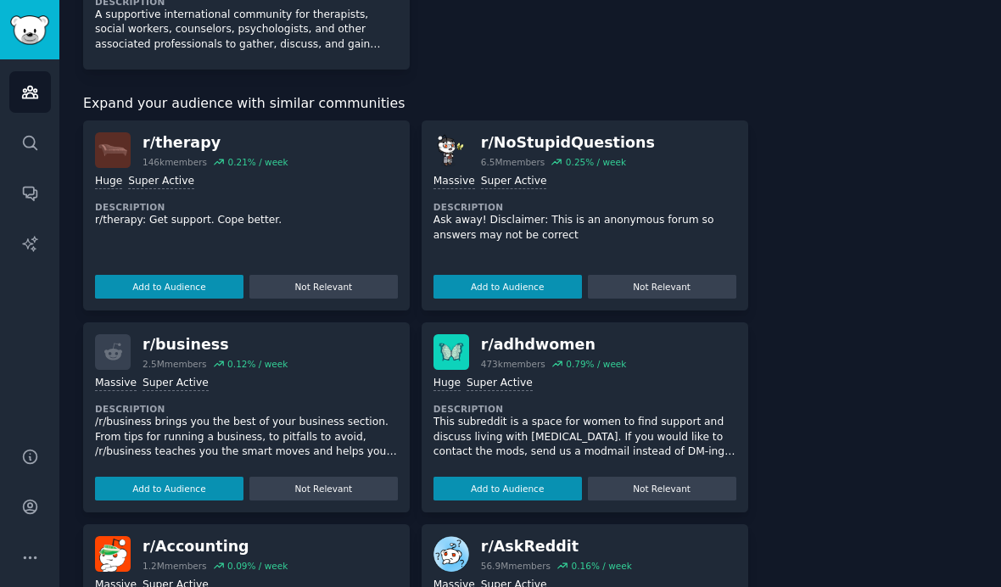
scroll to position [856, 0]
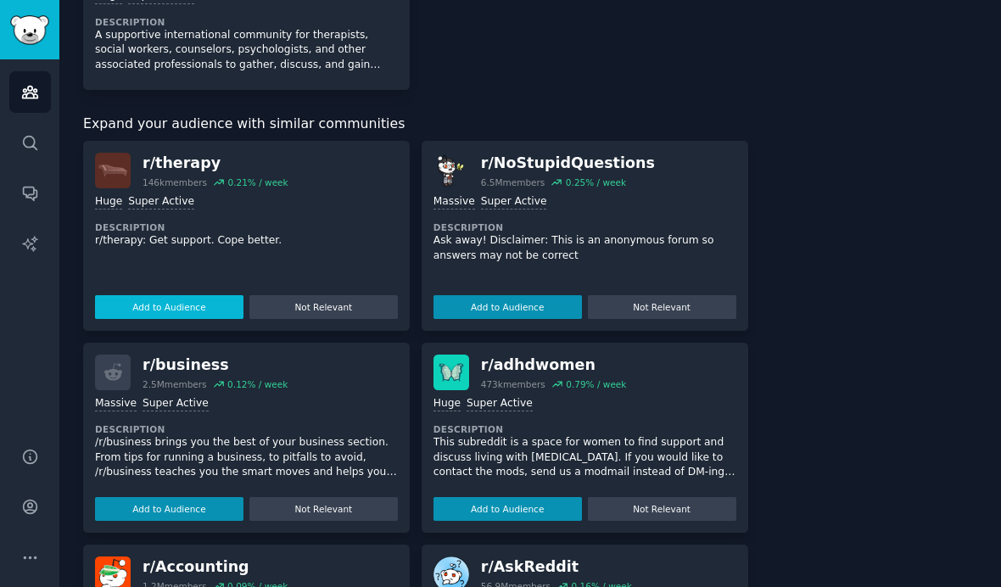
click at [184, 301] on button "Add to Audience" at bounding box center [169, 307] width 148 height 24
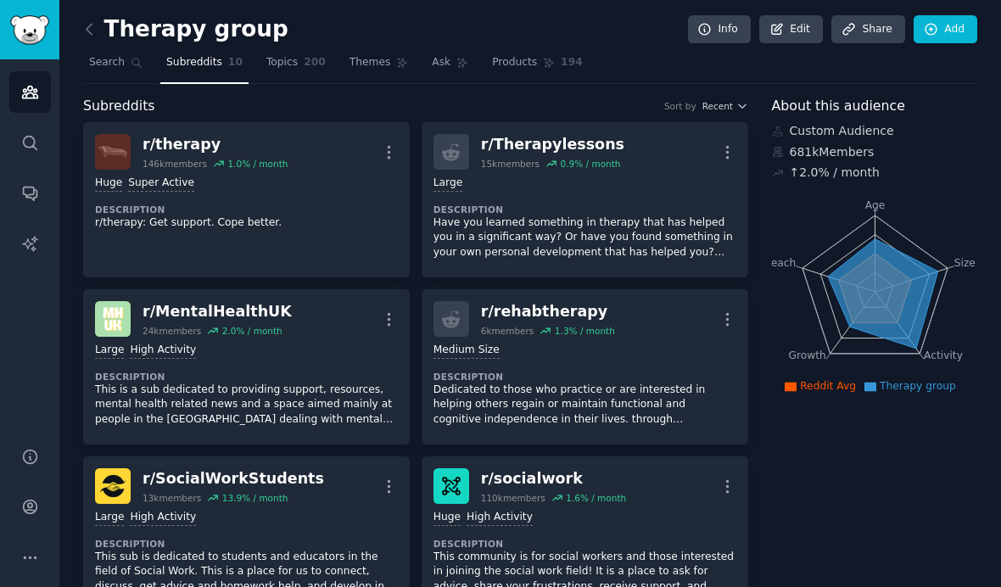
scroll to position [0, 0]
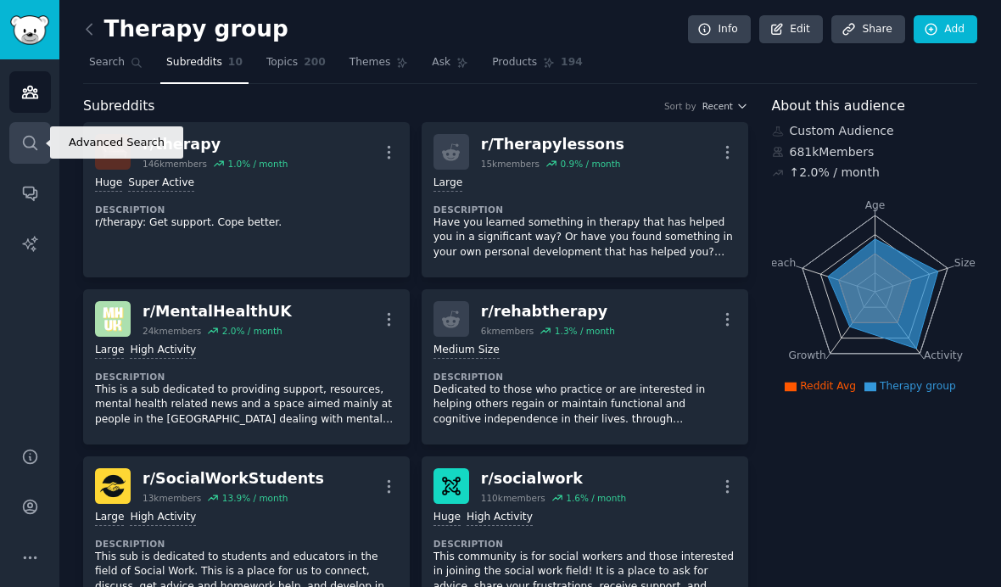
click at [31, 154] on link "Search" at bounding box center [30, 143] width 42 height 42
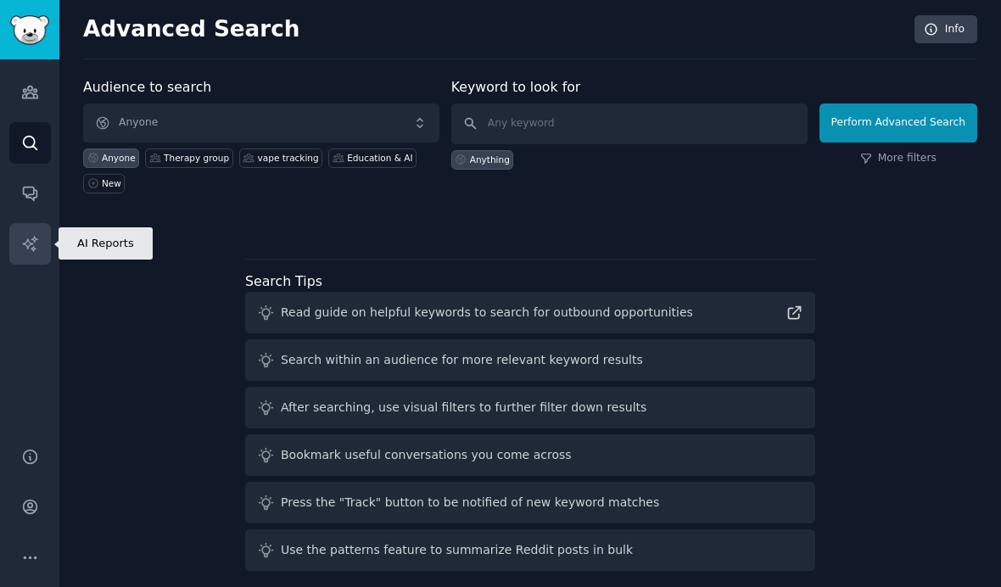
click at [35, 243] on icon "Sidebar" at bounding box center [30, 244] width 18 height 18
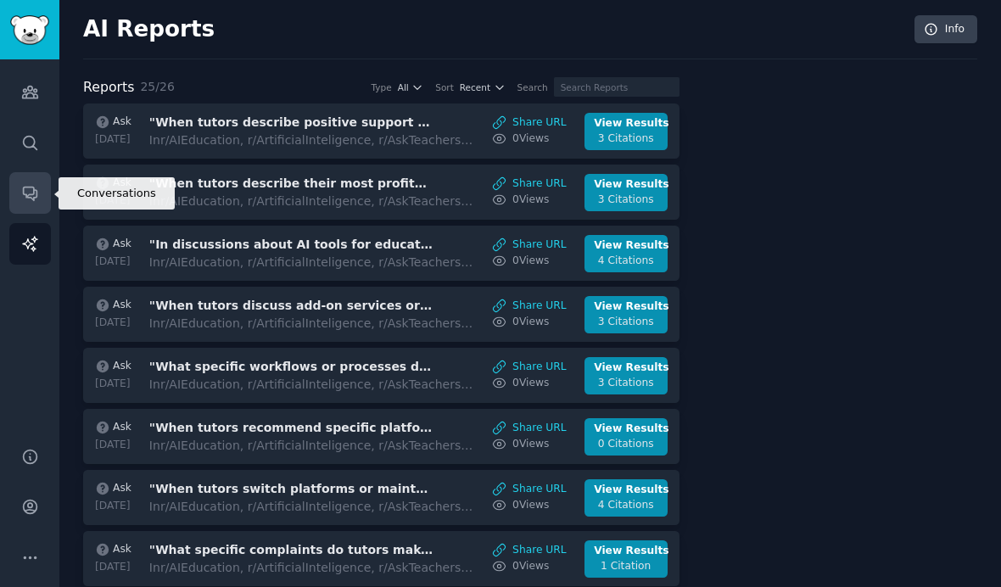
click at [36, 193] on icon "Sidebar" at bounding box center [30, 195] width 14 height 14
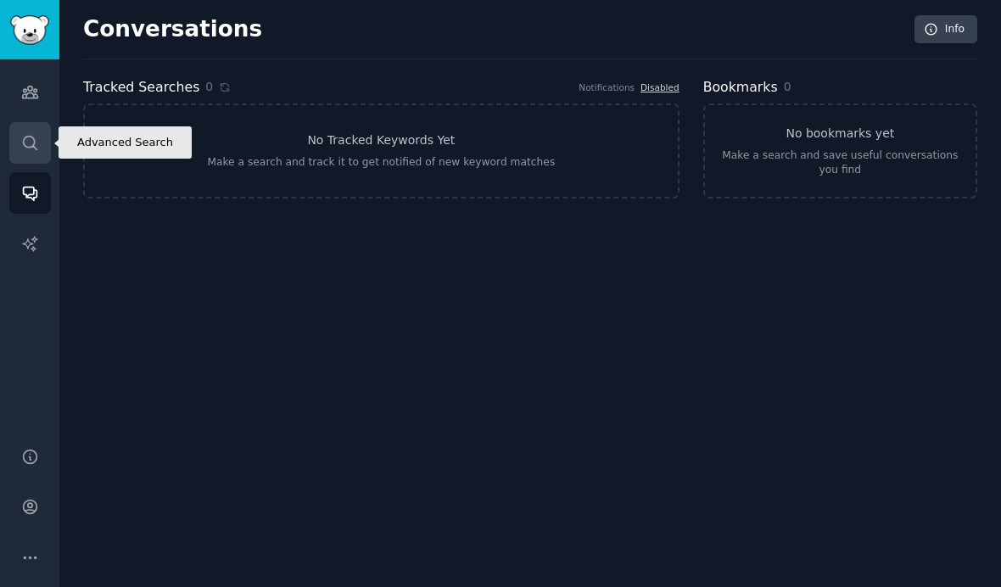
click at [41, 139] on link "Search" at bounding box center [30, 143] width 42 height 42
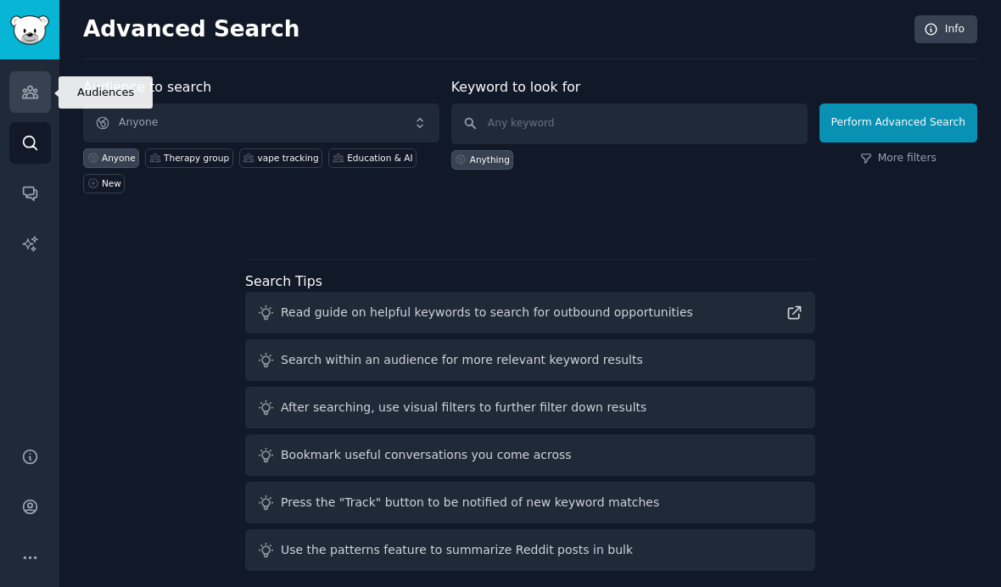
click at [30, 96] on icon "Sidebar" at bounding box center [30, 92] width 18 height 18
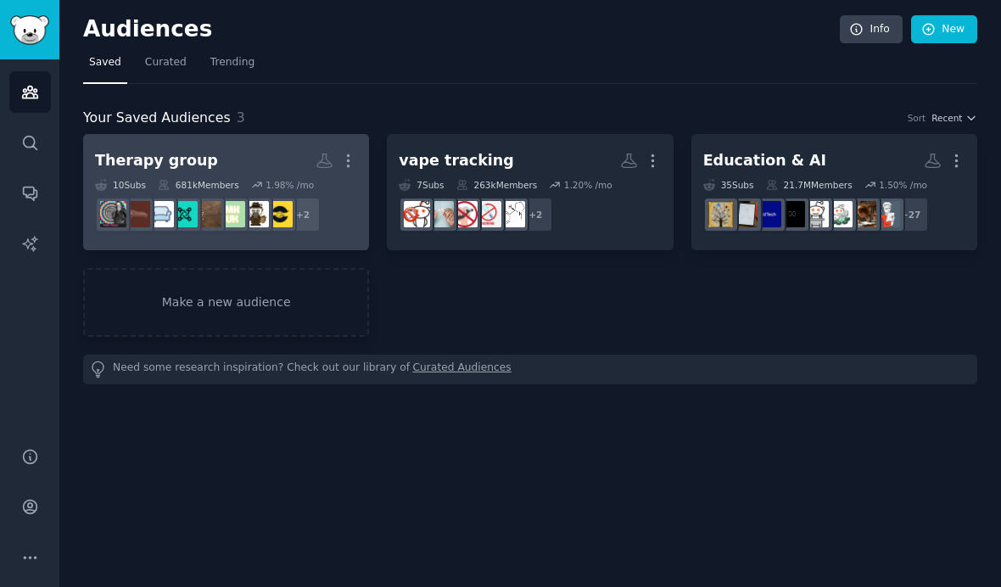
click at [235, 148] on h2 "Therapy group More" at bounding box center [226, 161] width 262 height 30
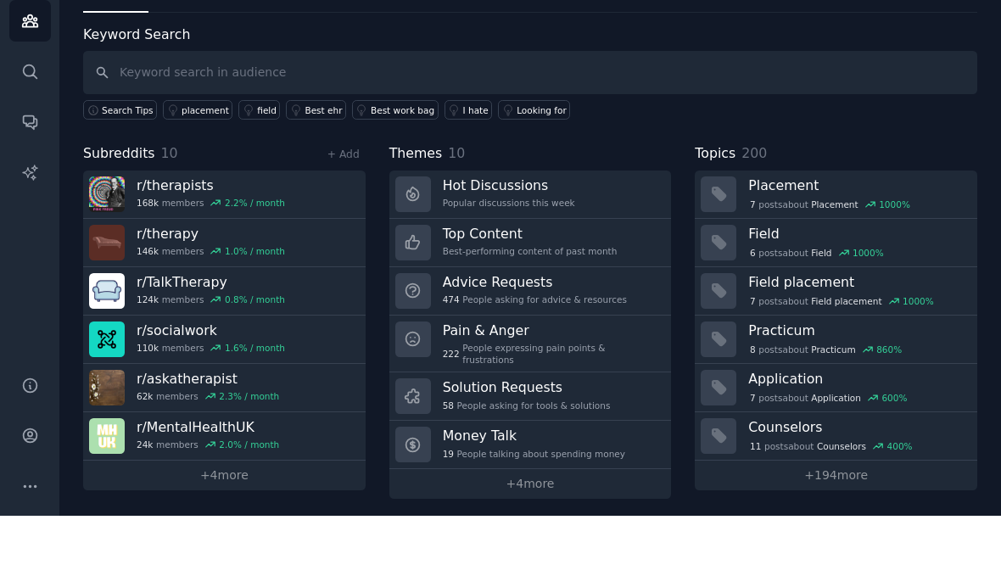
scroll to position [19, 0]
type input "A"
type input "Lead generation"
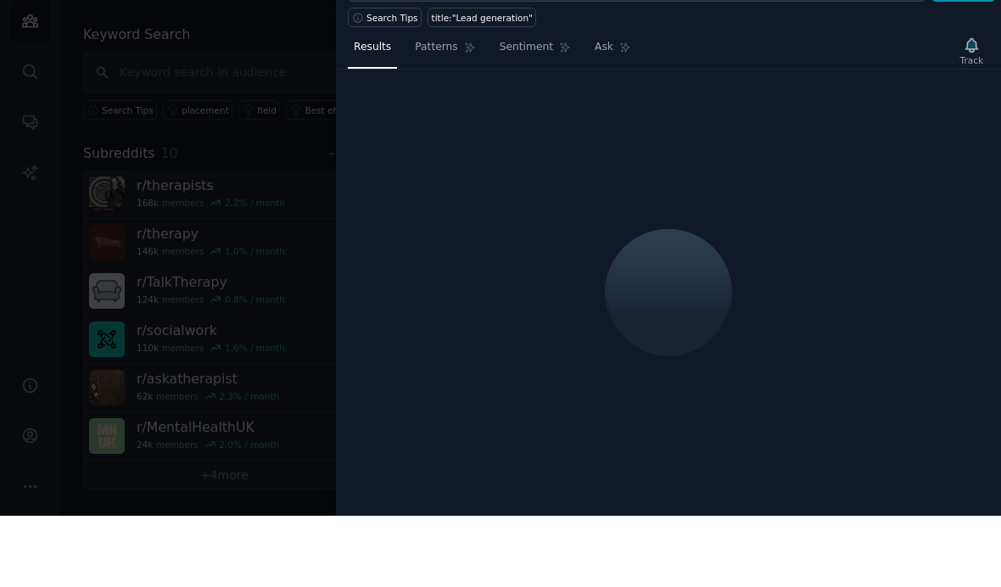
scroll to position [70, 0]
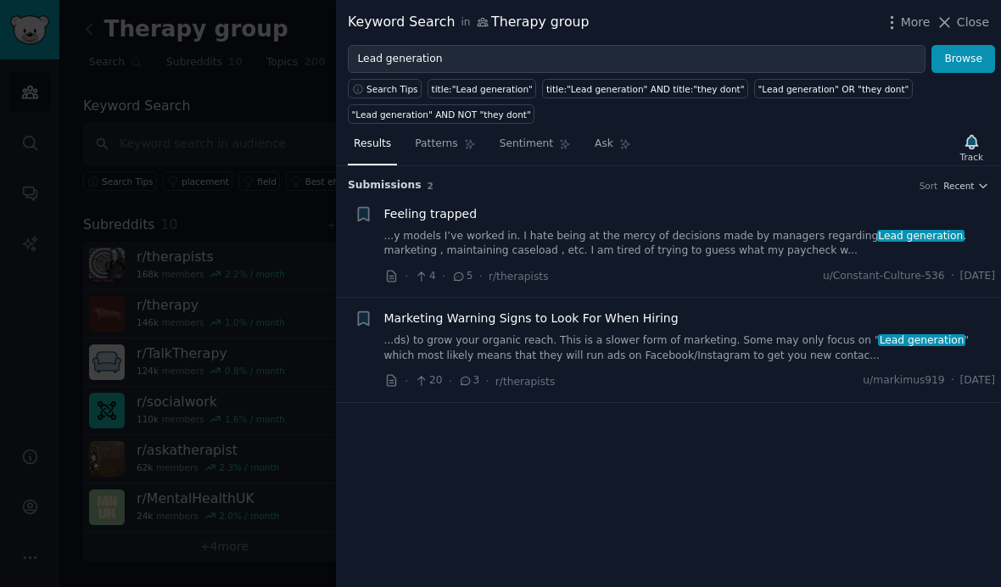
click at [752, 360] on link "...ds) to grow your organic reach. This is a slower form of marketing. Some may…" at bounding box center [690, 348] width 612 height 30
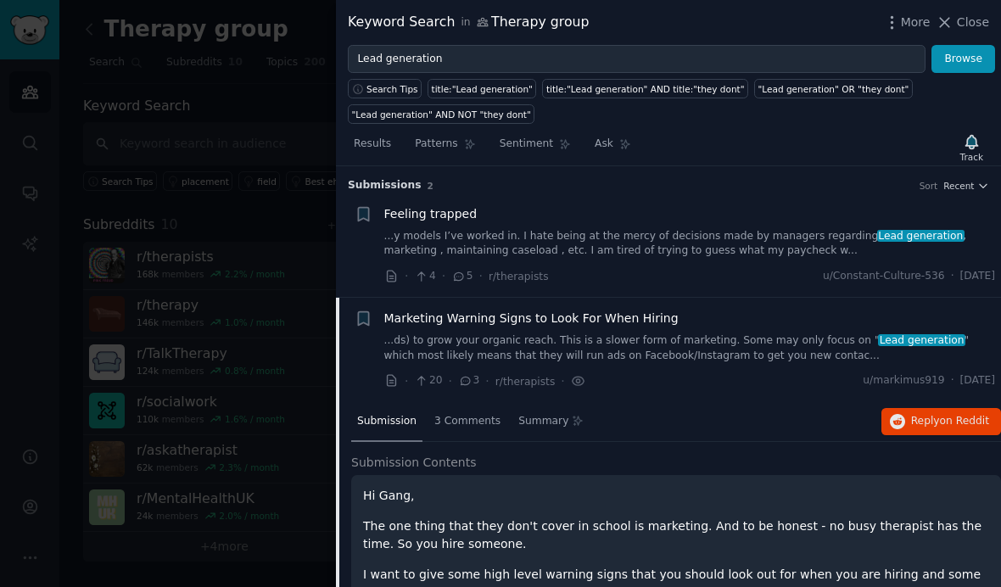
click at [706, 333] on link "...ds) to grow your organic reach. This is a slower form of marketing. Some may…" at bounding box center [690, 348] width 612 height 30
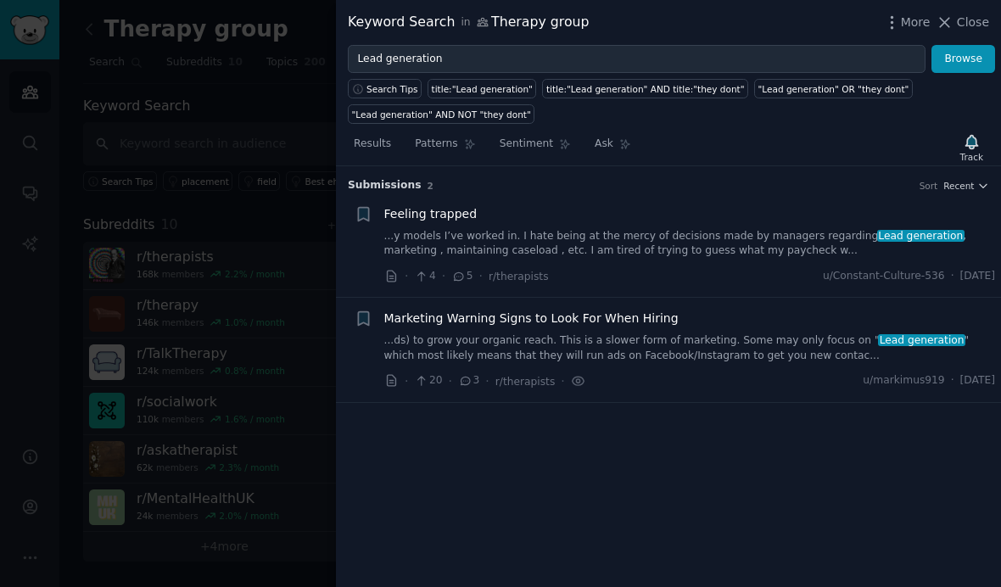
click at [423, 379] on icon at bounding box center [421, 381] width 15 height 12
click at [294, 107] on div at bounding box center [500, 293] width 1001 height 587
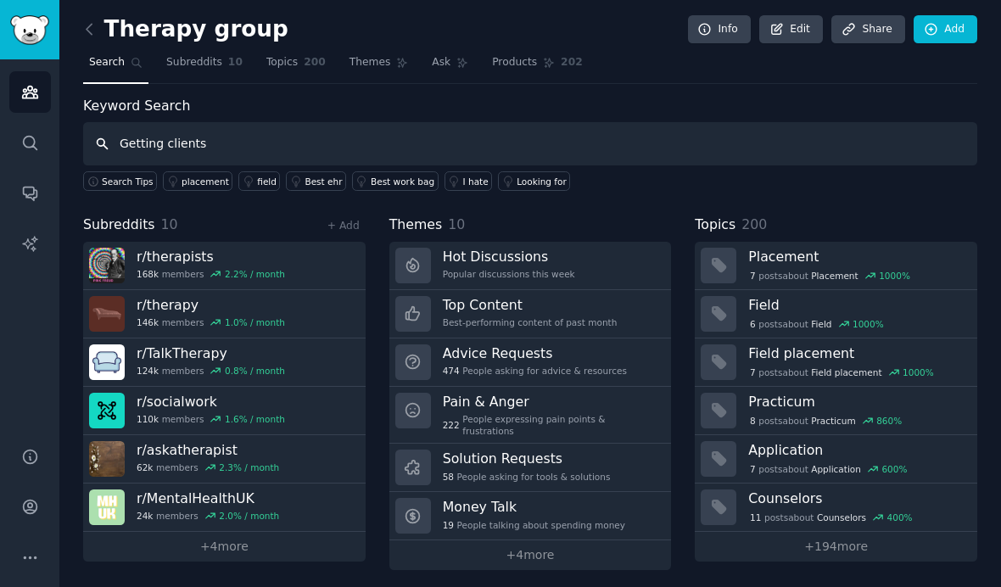
type input "Getting clients"
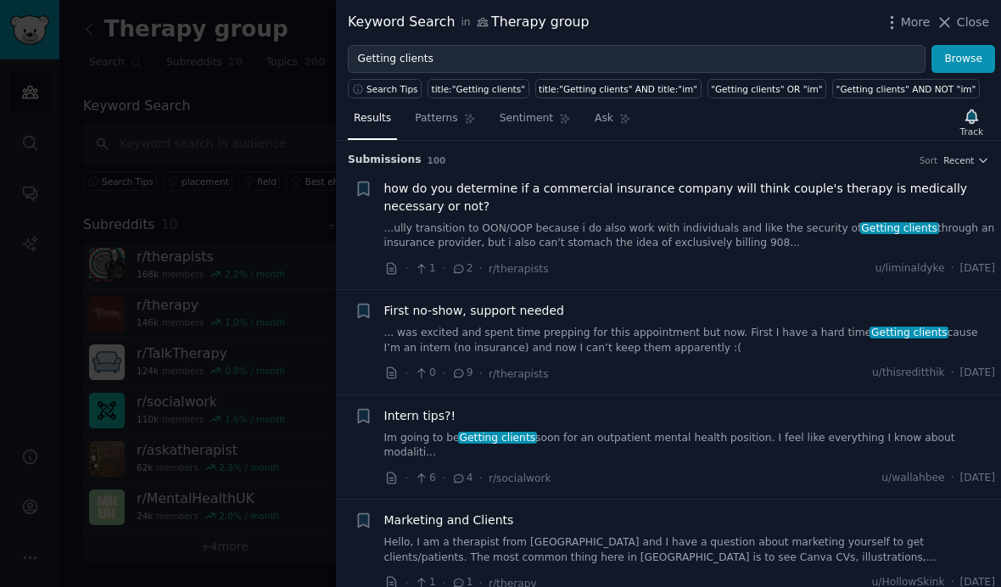
click at [639, 227] on link "...ully transition to OON/OOP because i do also work with individuals and like …" at bounding box center [690, 236] width 612 height 30
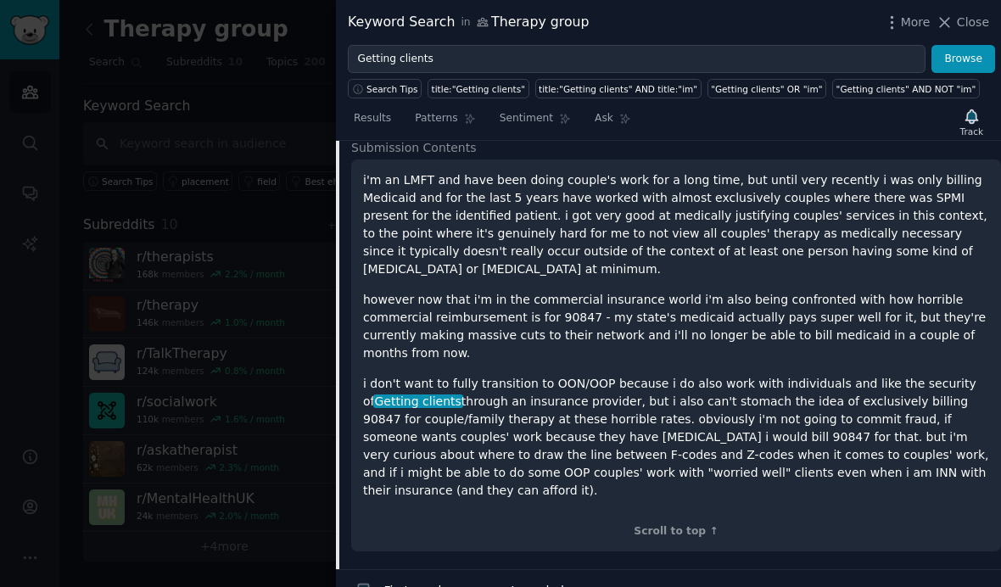
scroll to position [204, 0]
click at [884, 374] on p "i don't want to fully transition to OON/OOP because i do also work with individ…" at bounding box center [676, 436] width 626 height 125
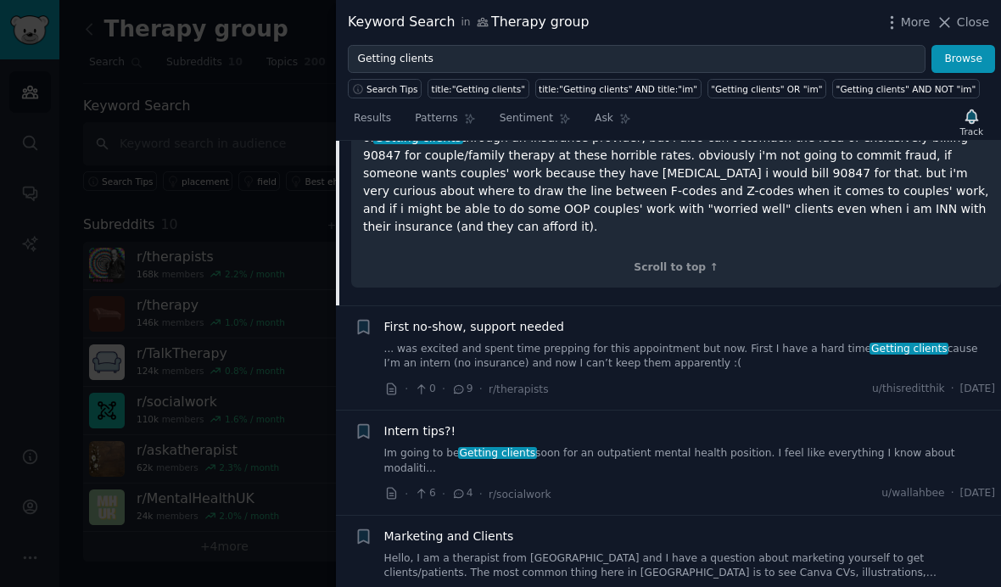
scroll to position [467, 0]
click at [765, 446] on link "Im going to be Getting clients soon for an outpatient mental health position. I…" at bounding box center [690, 461] width 612 height 30
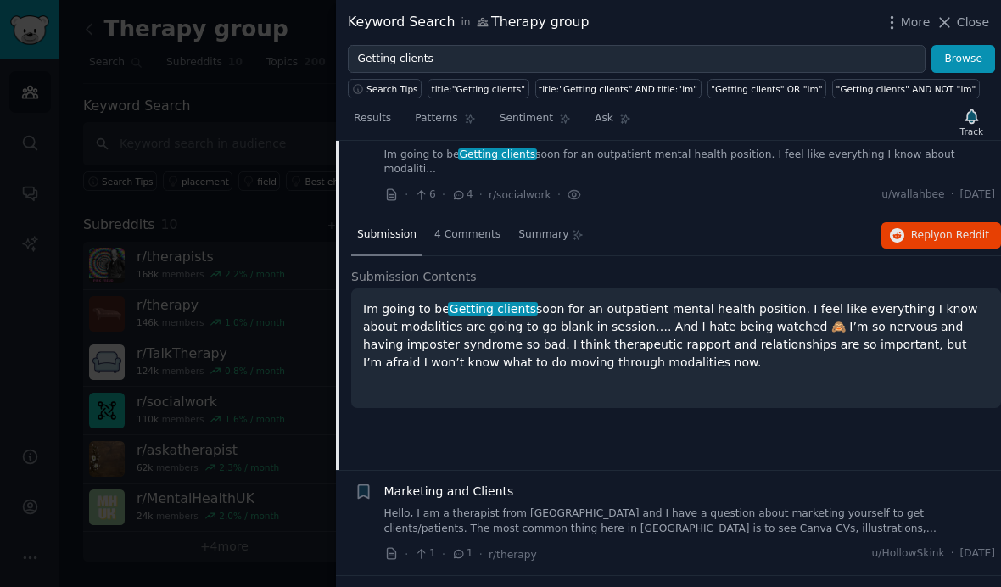
scroll to position [252, 0]
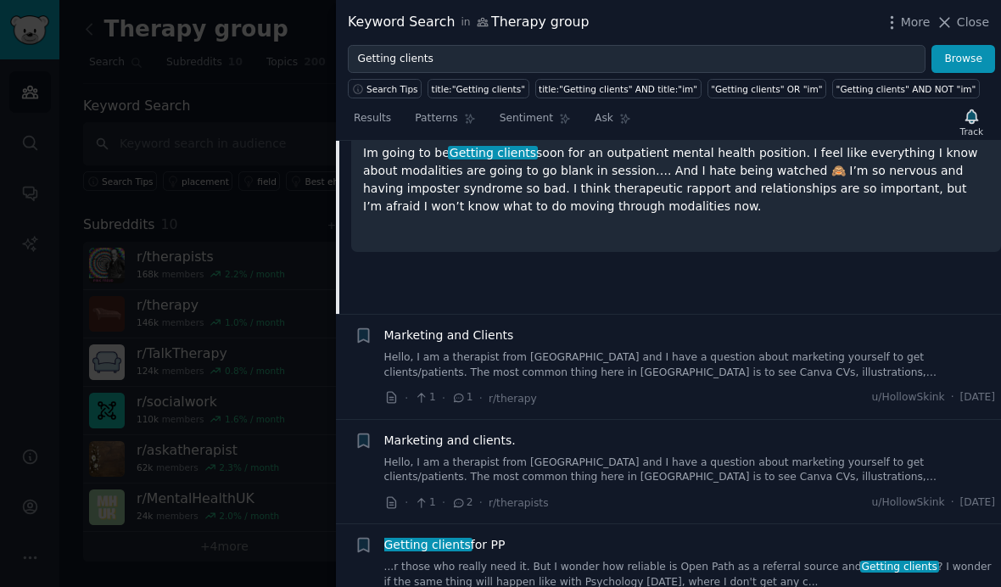
click at [790, 350] on link "Hello, I am a therapist from Chile and I have a question about marketing yourse…" at bounding box center [690, 365] width 612 height 30
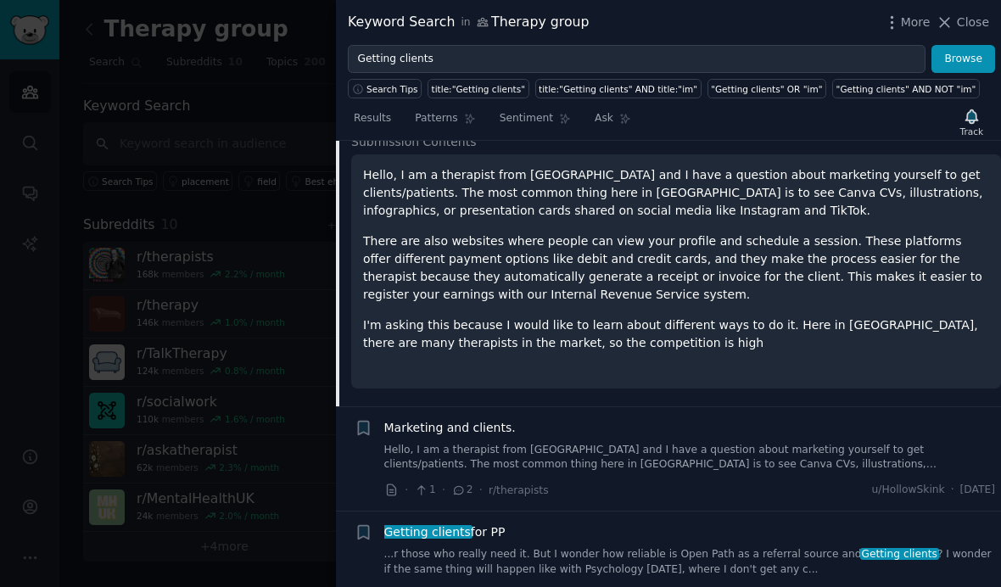
scroll to position [544, 0]
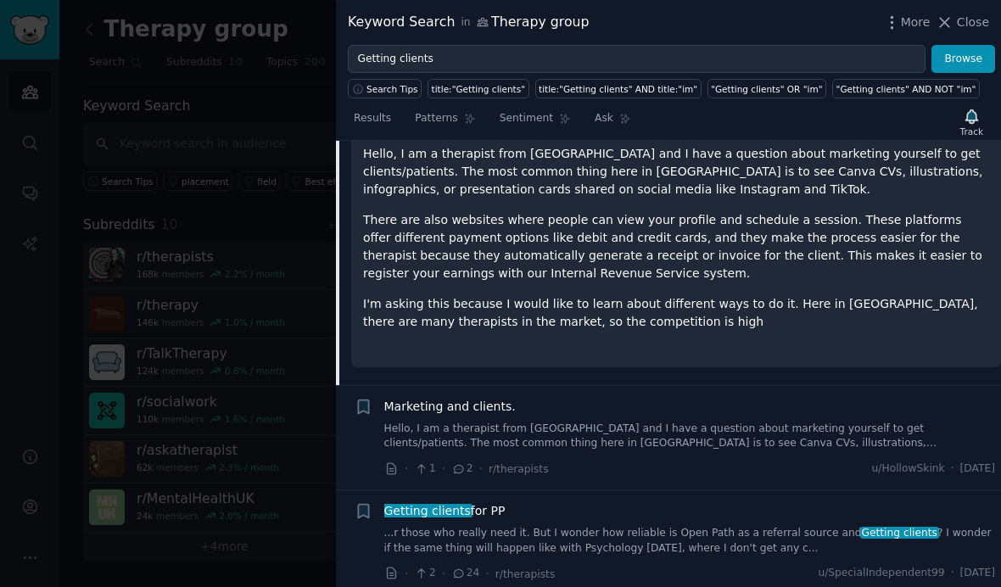
click at [964, 9] on div "Keyword Search in Therapy group More Close" at bounding box center [668, 22] width 665 height 45
click at [944, 29] on icon at bounding box center [945, 23] width 18 height 18
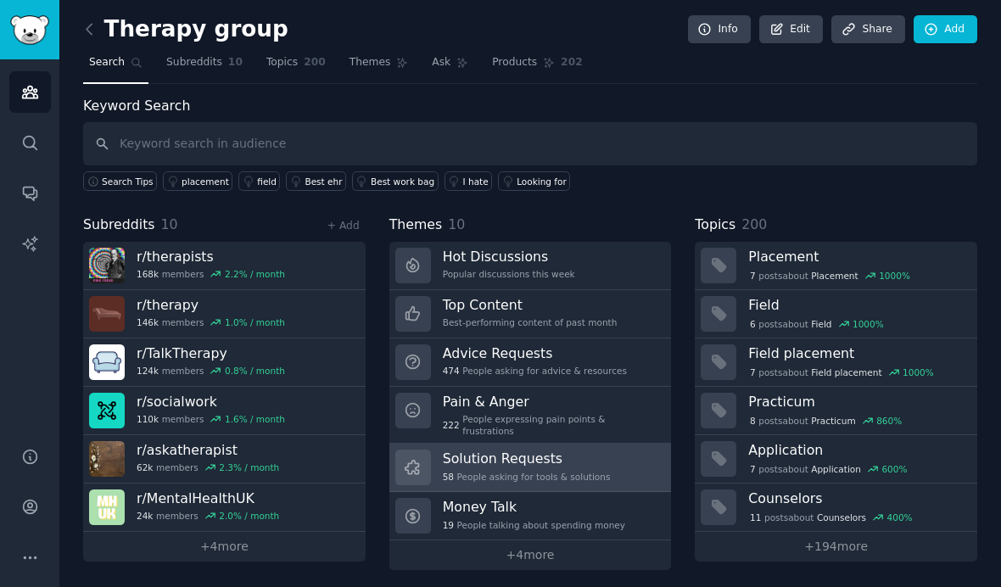
click at [602, 471] on div "58 People asking for tools & solutions" at bounding box center [527, 477] width 168 height 12
